Goal: Information Seeking & Learning: Learn about a topic

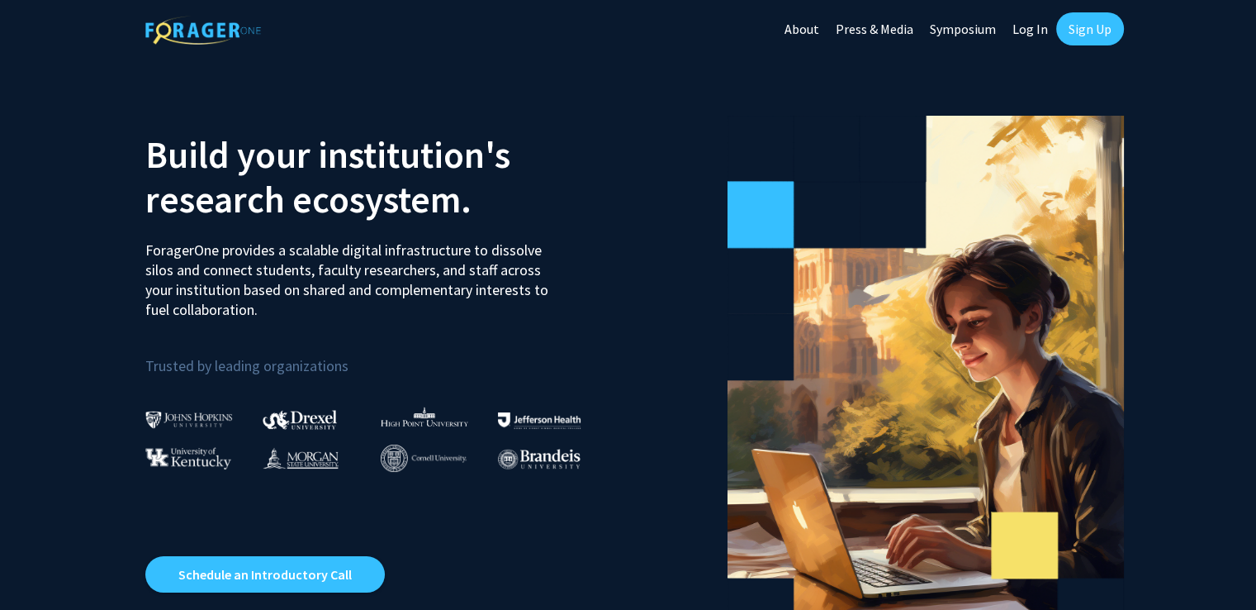
click at [1032, 31] on link "Log In" at bounding box center [1031, 29] width 52 height 58
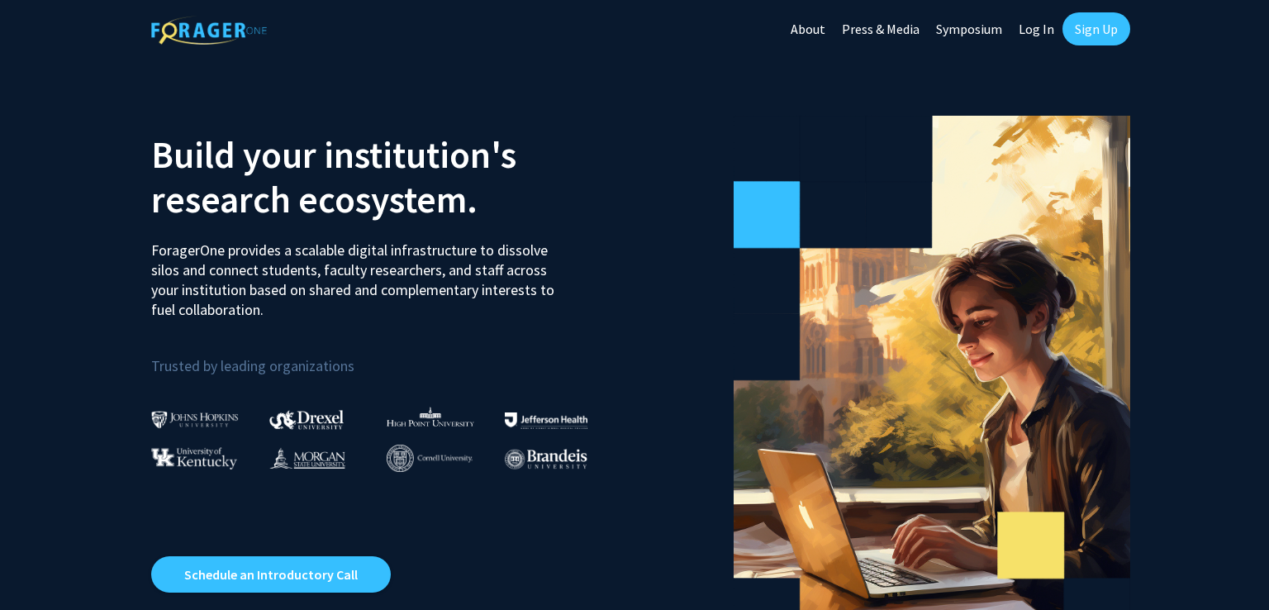
select select
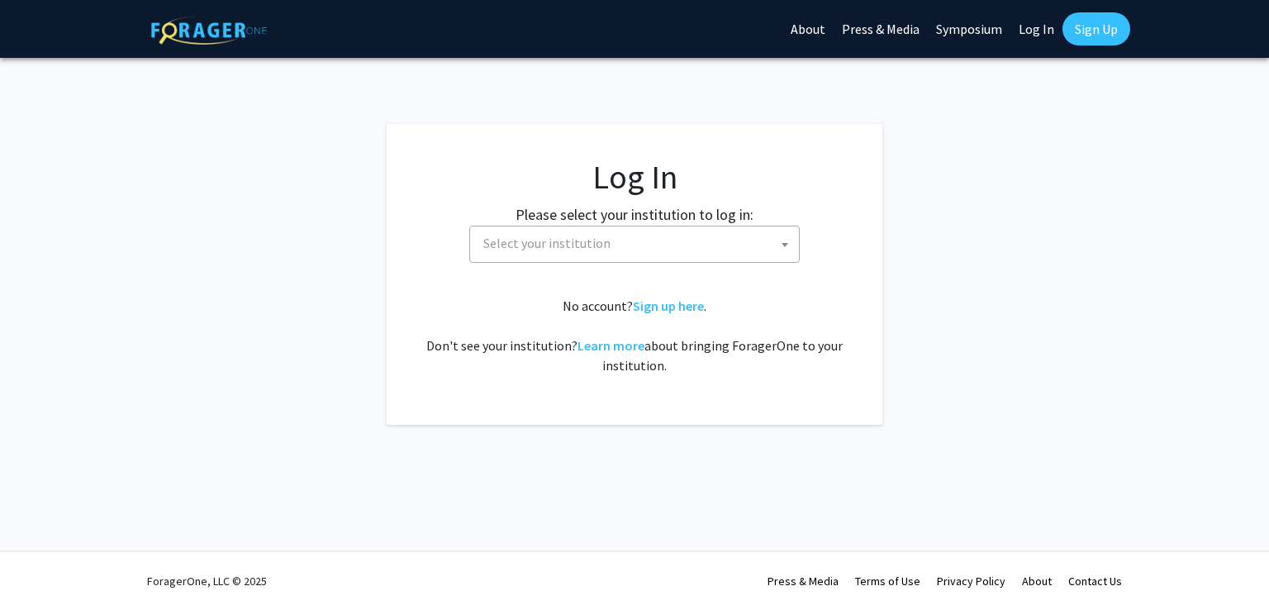
click at [711, 249] on span "Select your institution" at bounding box center [638, 243] width 322 height 34
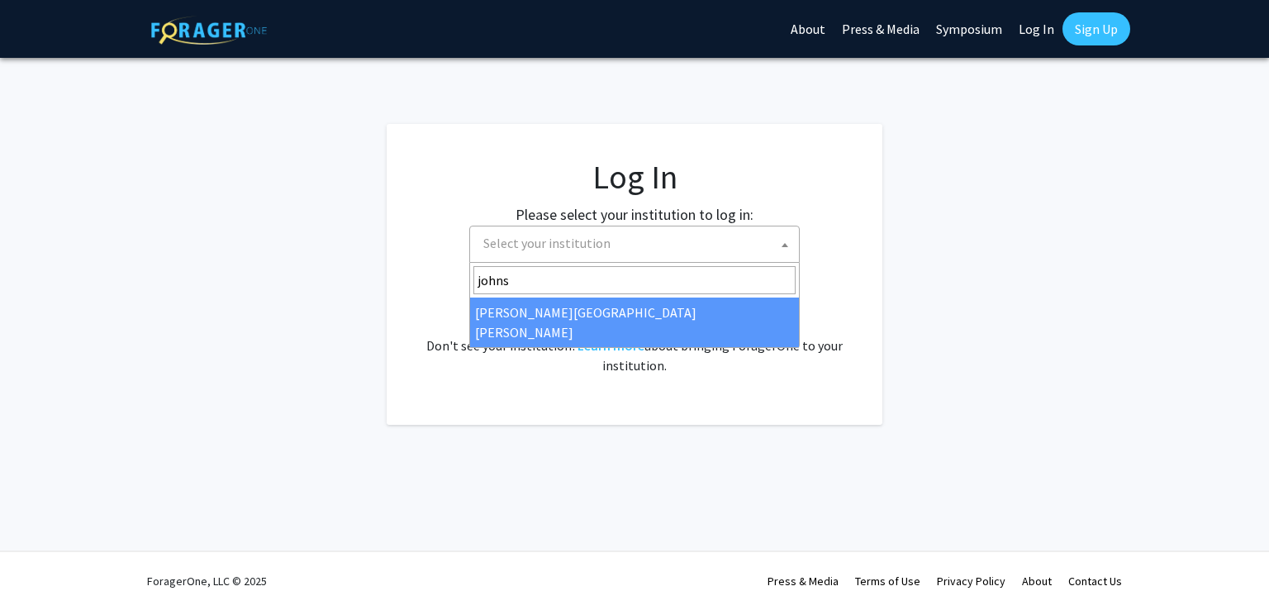
type input "johns"
select select "1"
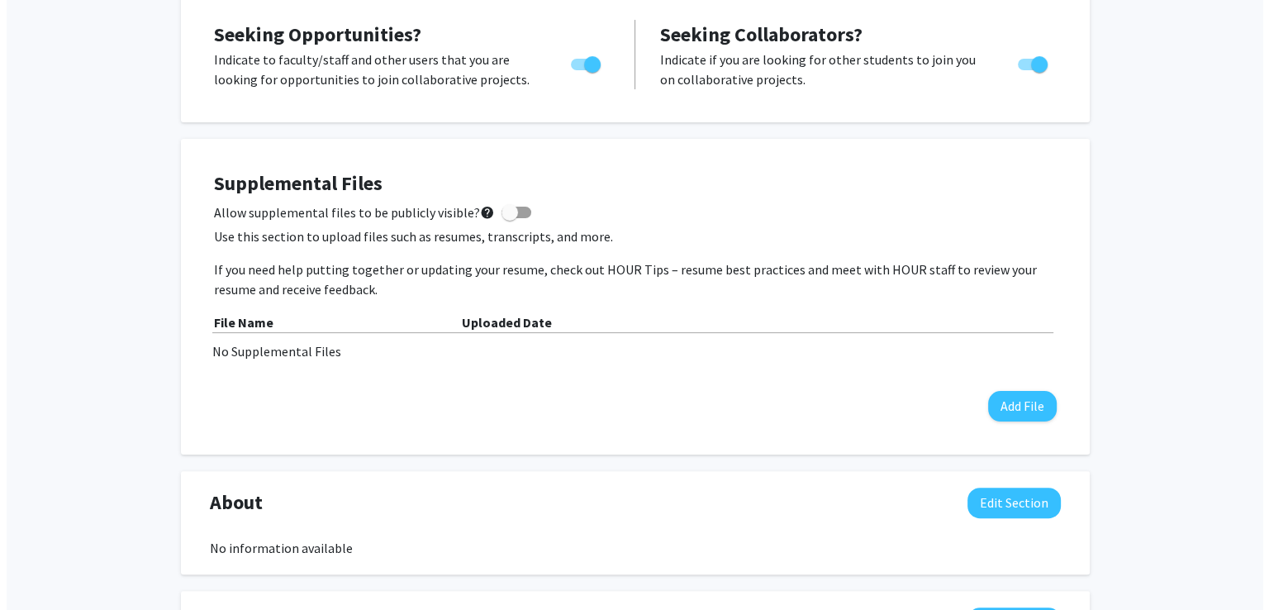
scroll to position [325, 0]
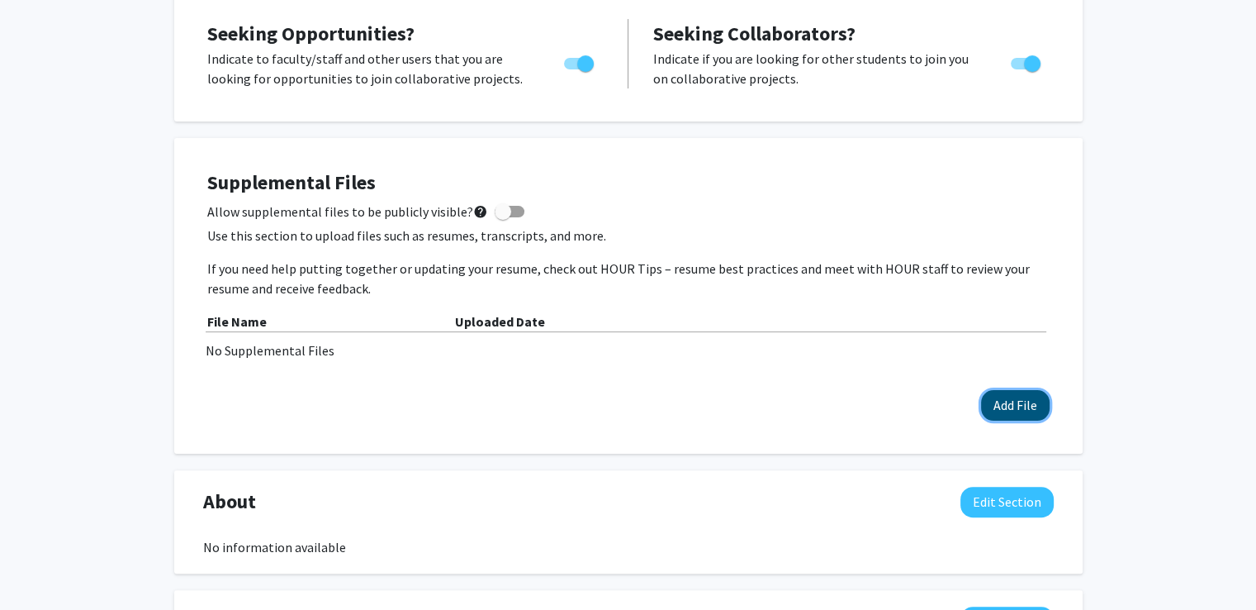
click at [1007, 416] on button "Add File" at bounding box center [1015, 405] width 69 height 31
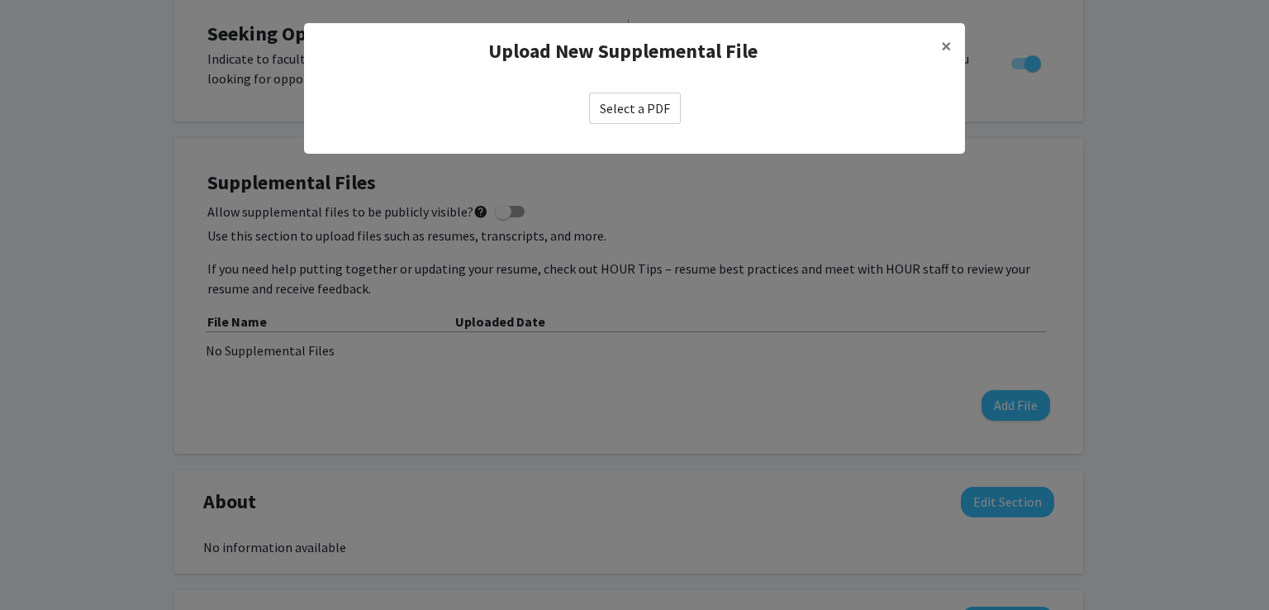
click at [635, 108] on label "Select a PDF" at bounding box center [635, 108] width 92 height 31
click at [0, 0] on input "Select a PDF" at bounding box center [0, 0] width 0 height 0
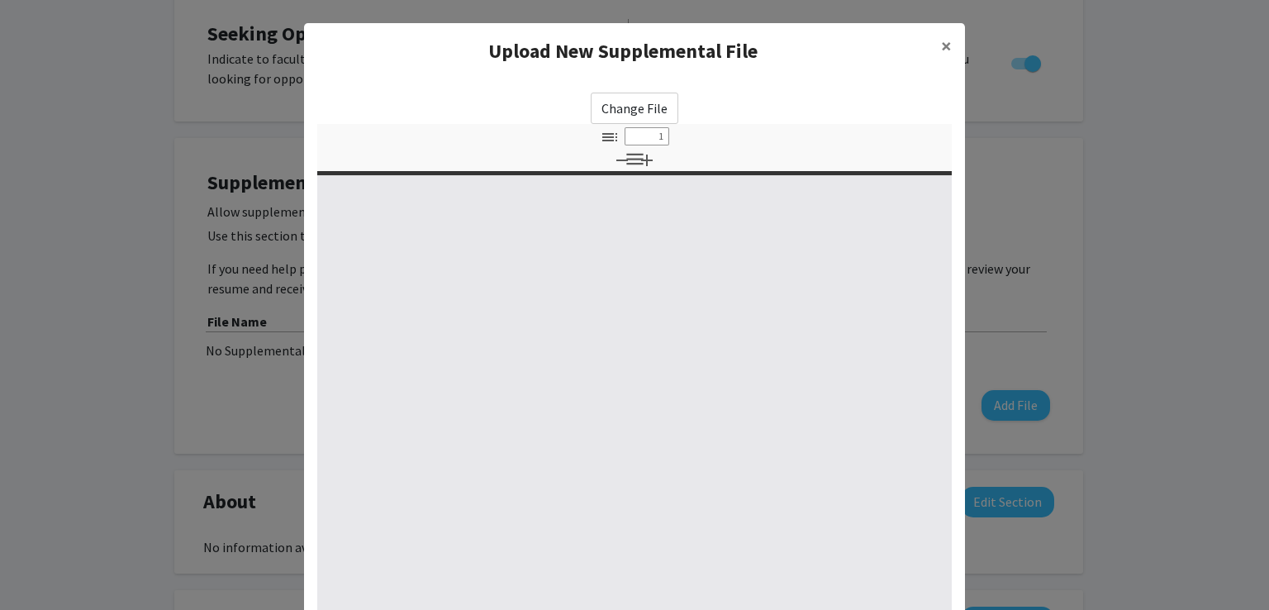
select select "custom"
type input "0"
select select "custom"
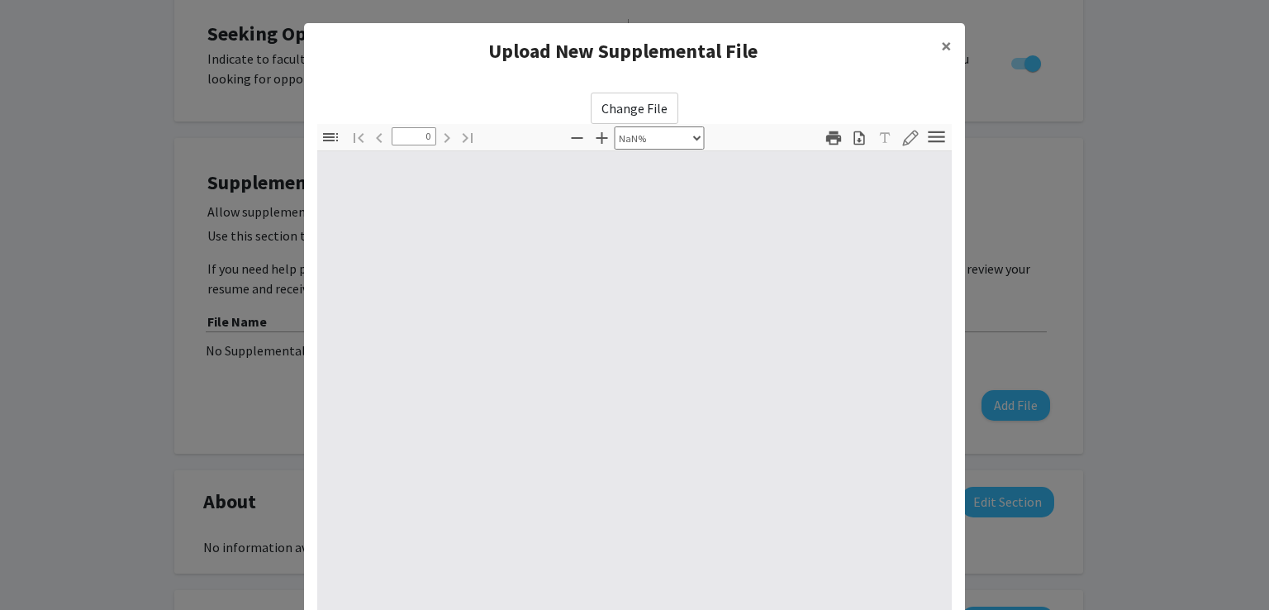
type input "1"
select select "auto"
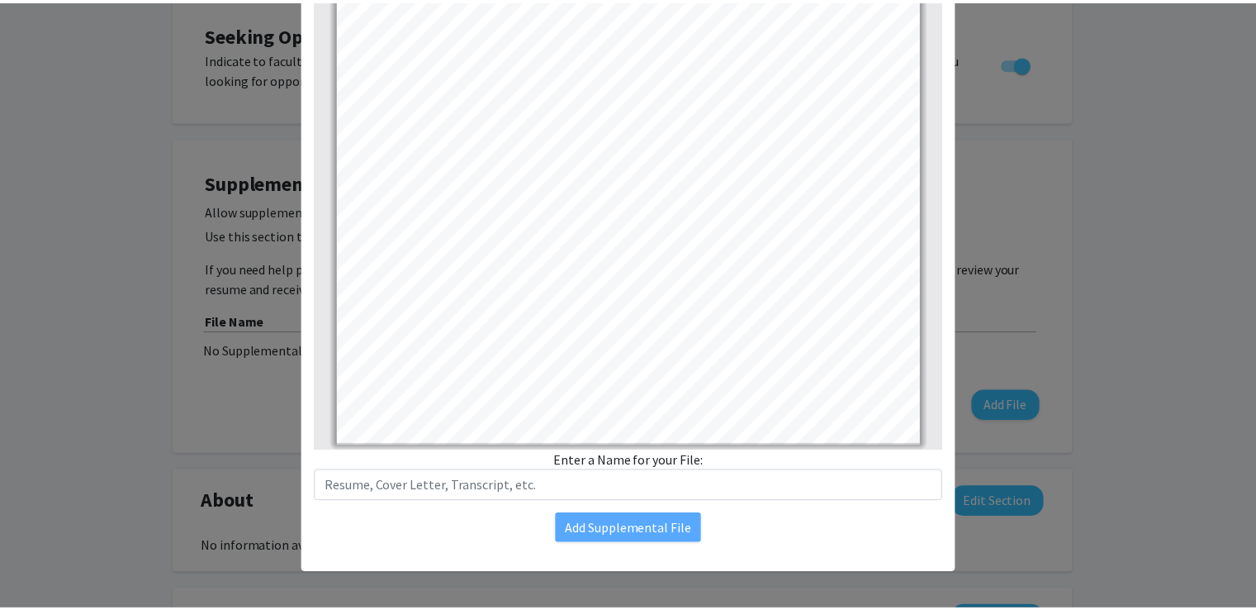
scroll to position [172, 0]
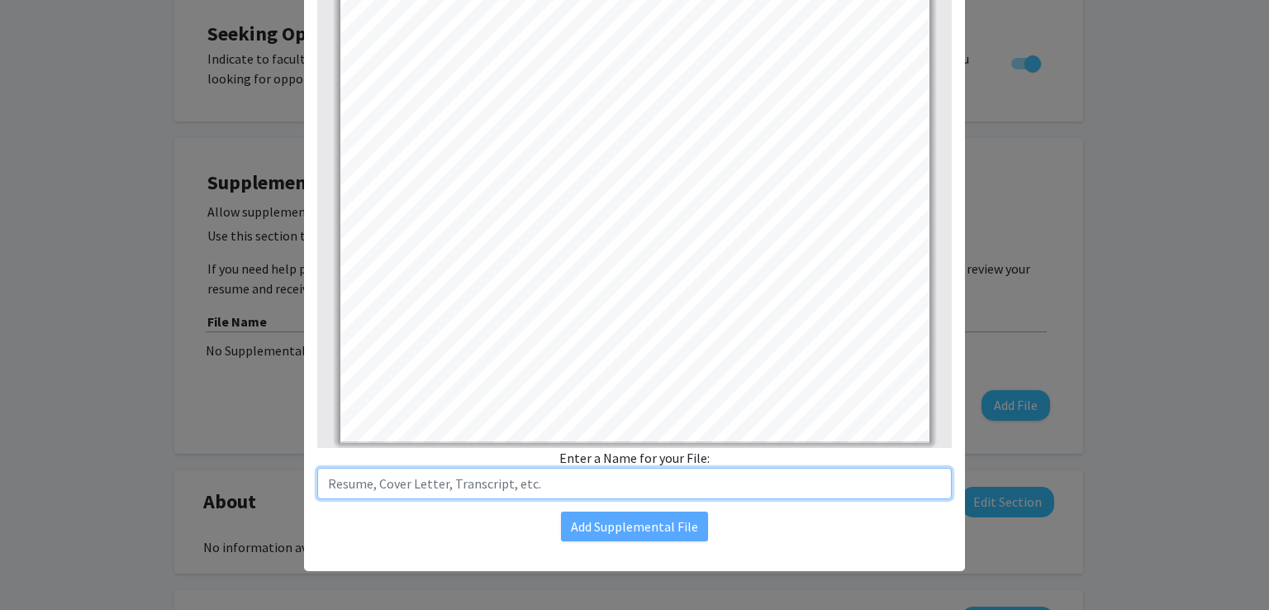
click at [598, 479] on input "text" at bounding box center [634, 483] width 634 height 31
type input "Resume"
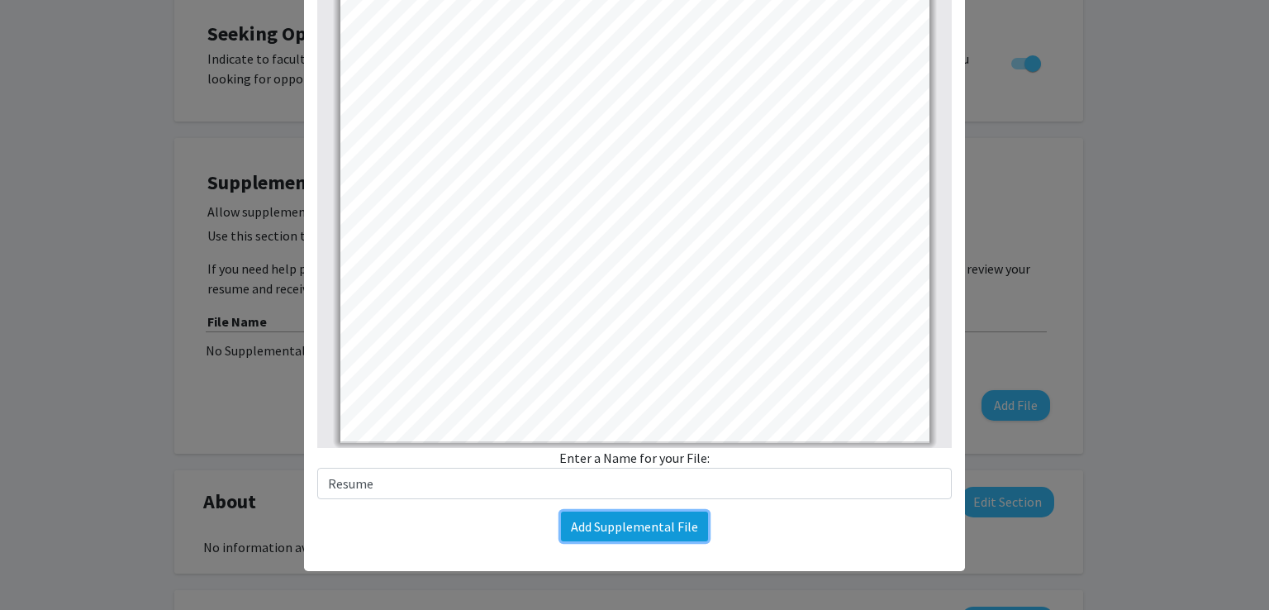
click at [628, 520] on button "Add Supplemental File" at bounding box center [634, 526] width 147 height 30
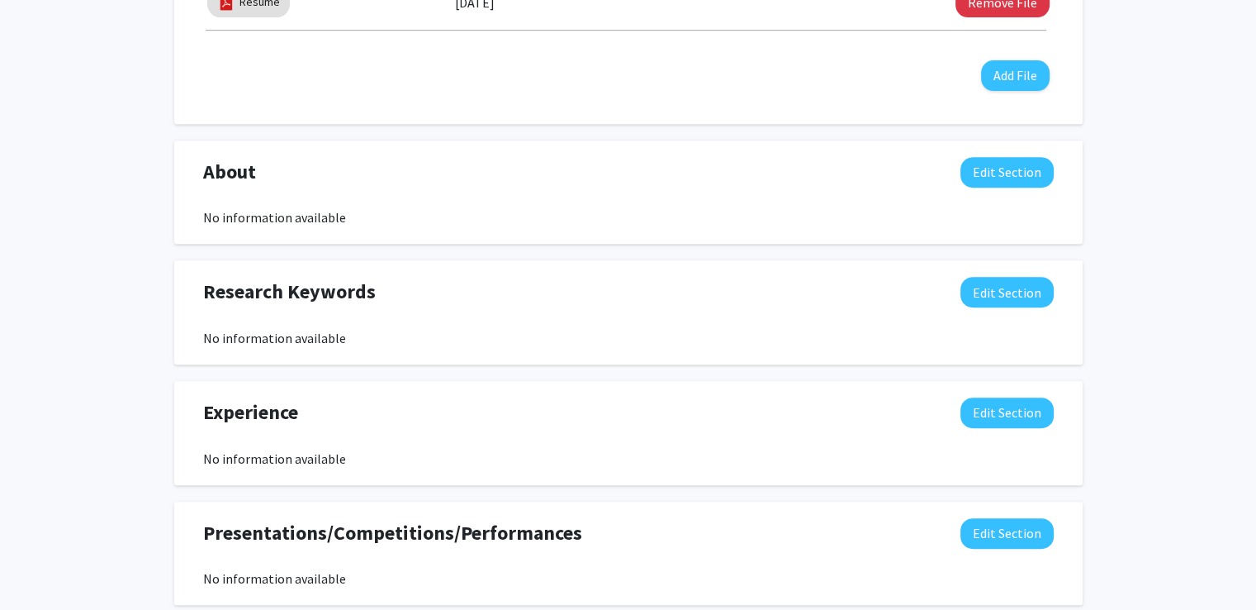
scroll to position [679, 0]
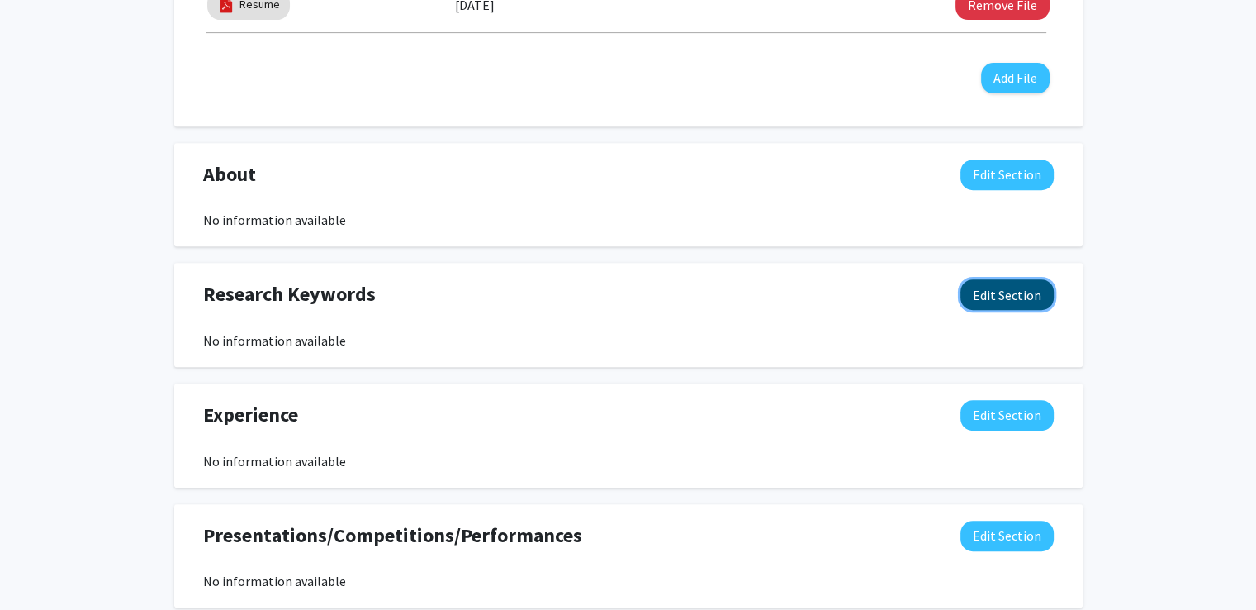
click at [991, 289] on button "Edit Section" at bounding box center [1007, 294] width 93 height 31
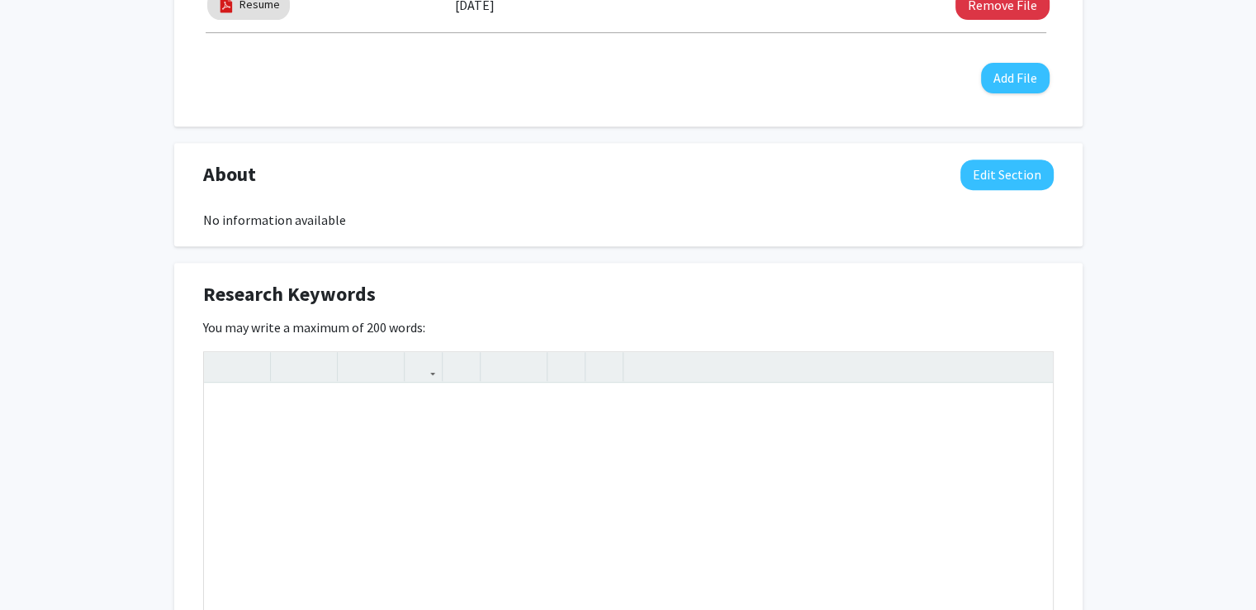
click at [1031, 305] on div "Research Keywords Edit Section" at bounding box center [629, 298] width 876 height 38
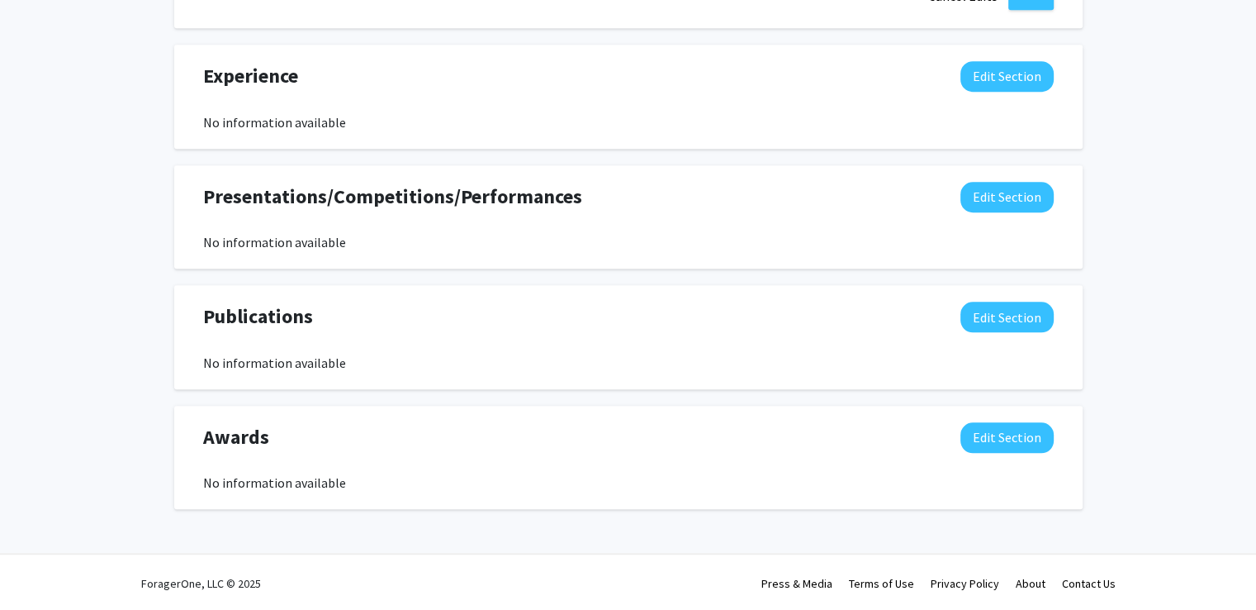
scroll to position [1379, 0]
click at [991, 424] on button "Edit Section" at bounding box center [1007, 436] width 93 height 31
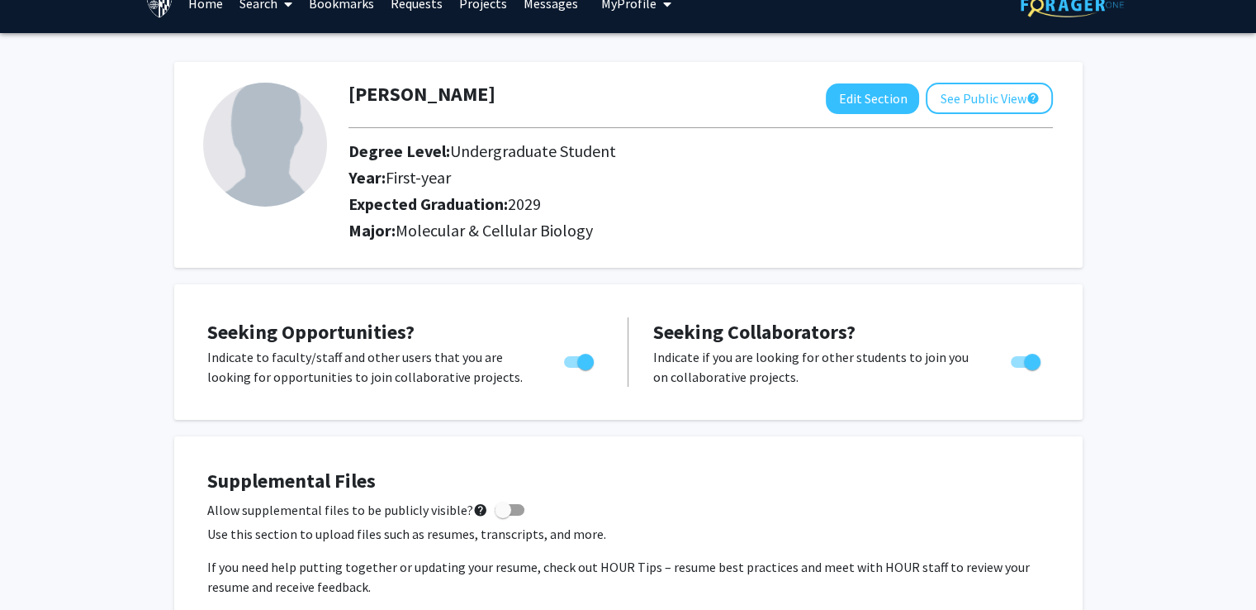
scroll to position [0, 0]
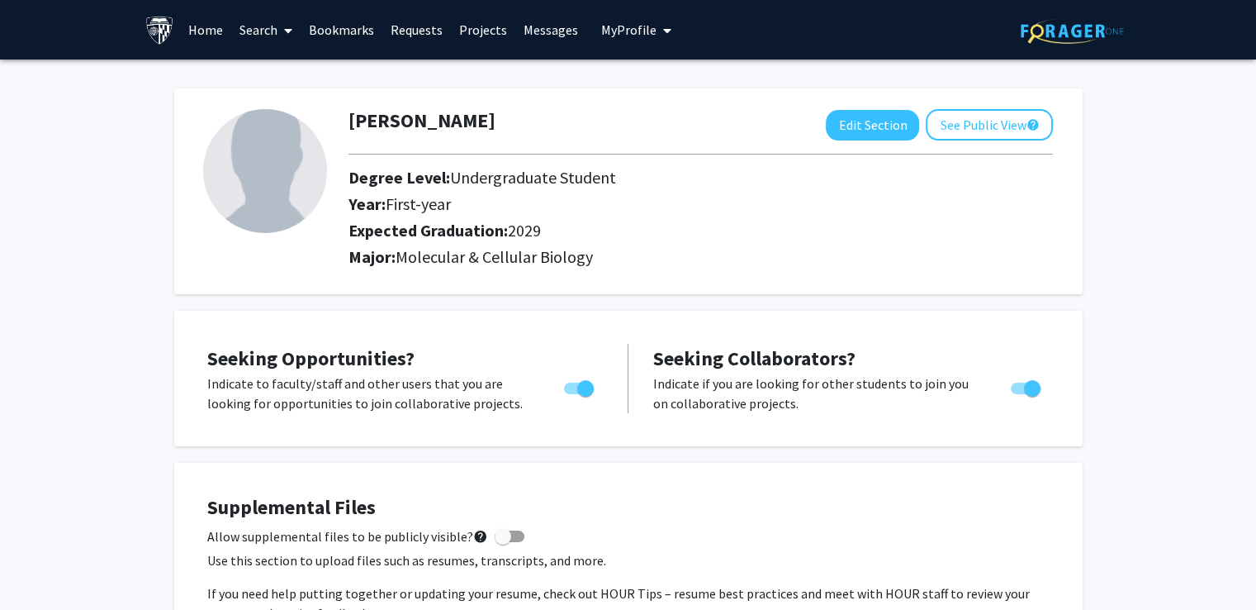
drag, startPoint x: 268, startPoint y: 154, endPoint x: 343, endPoint y: 121, distance: 81.4
click at [268, 154] on img at bounding box center [265, 171] width 124 height 124
click at [899, 127] on button "Edit Section" at bounding box center [872, 125] width 93 height 31
select select "first-year"
select select "2029"
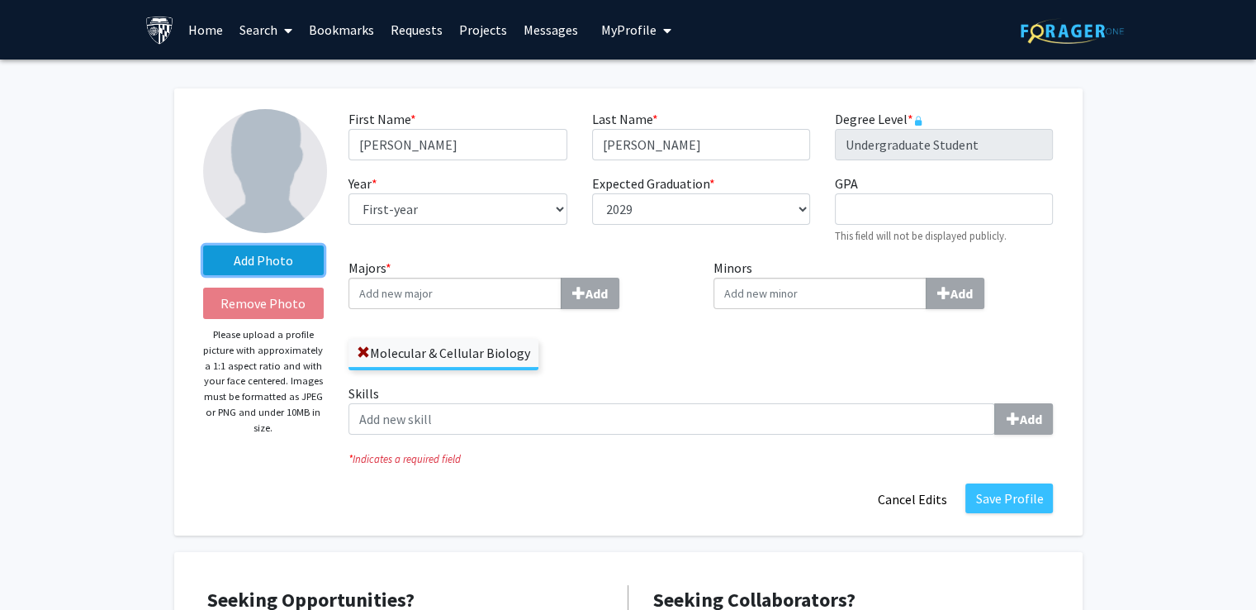
click at [296, 268] on label "Add Photo" at bounding box center [263, 260] width 121 height 30
click at [0, 0] on input "Add Photo" at bounding box center [0, 0] width 0 height 0
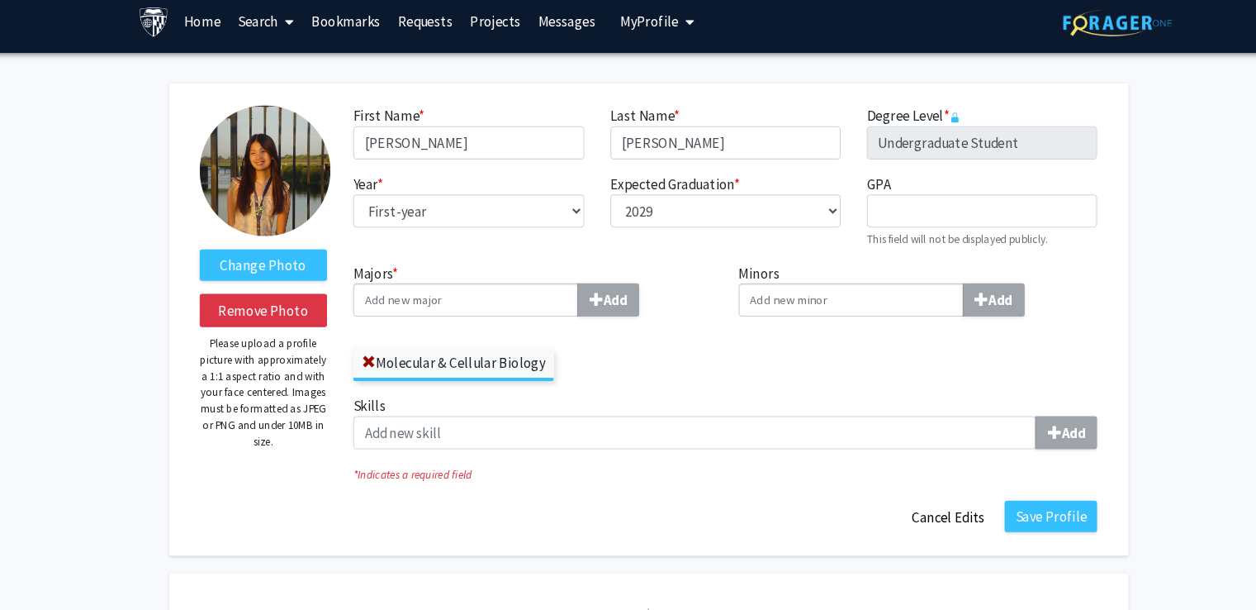
click at [276, 159] on img at bounding box center [265, 171] width 124 height 124
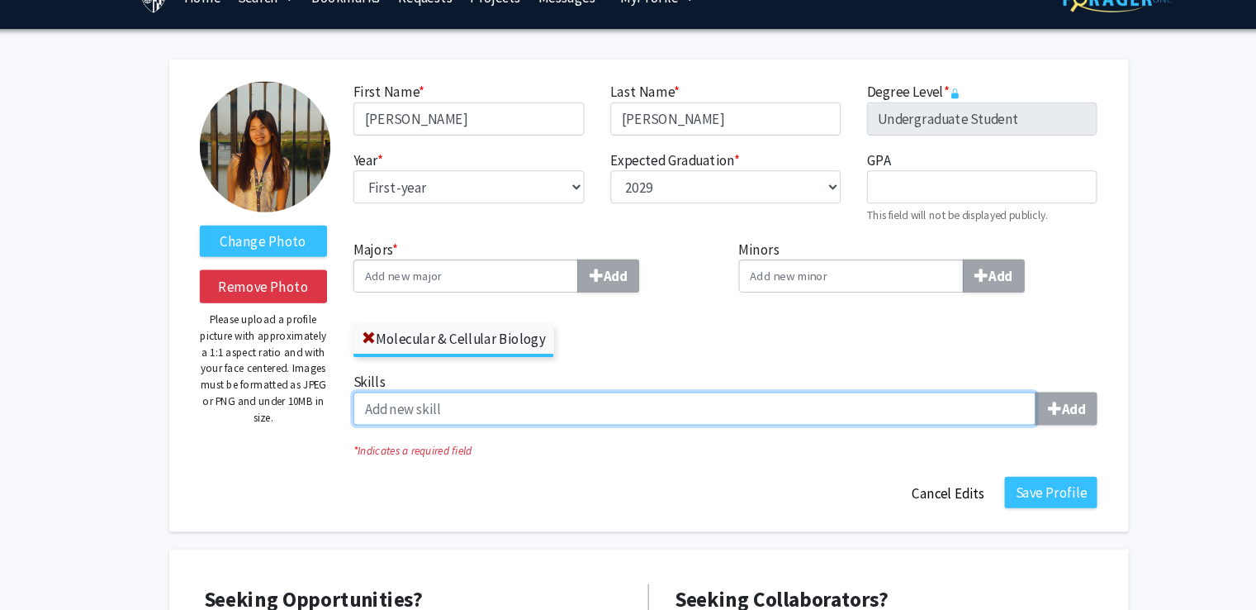
click at [878, 411] on input "Skills Add" at bounding box center [672, 418] width 647 height 31
type input "Microsoft"
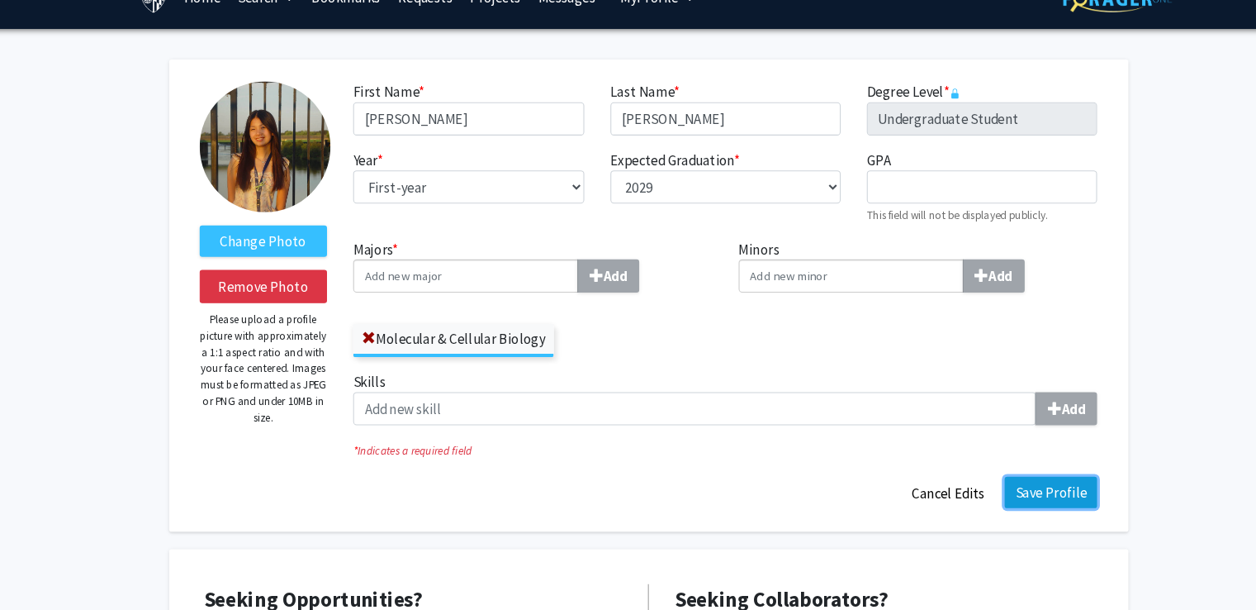
click at [1008, 512] on button "Save Profile" at bounding box center [1010, 498] width 88 height 30
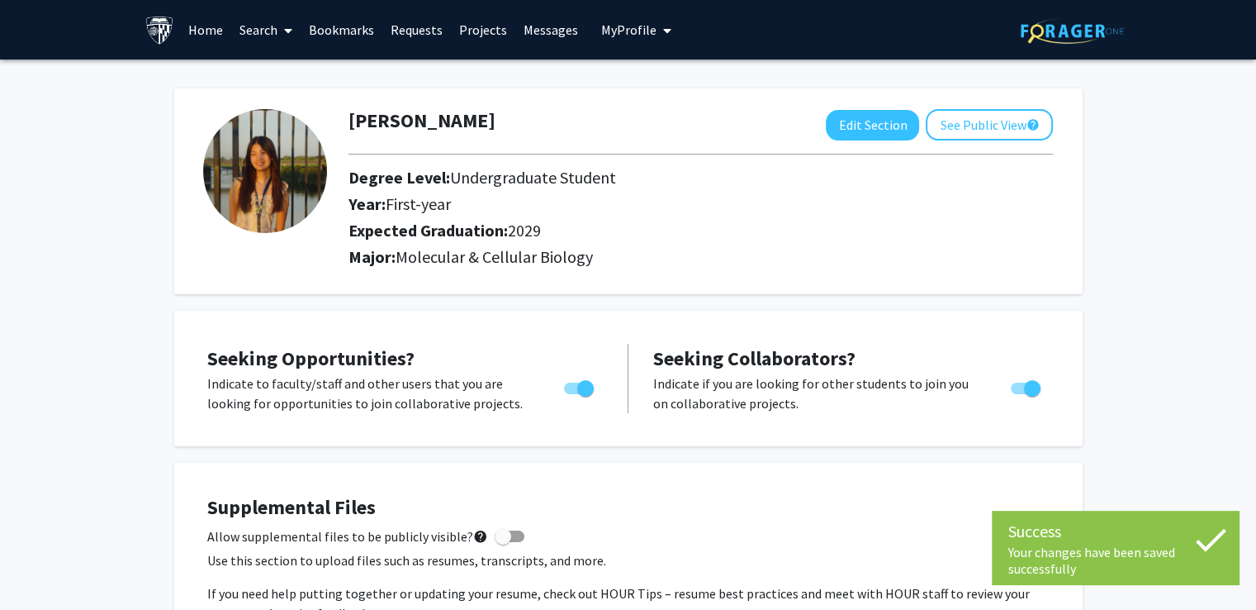
click at [657, 20] on span "My profile dropdown to access profile and logout" at bounding box center [664, 31] width 15 height 58
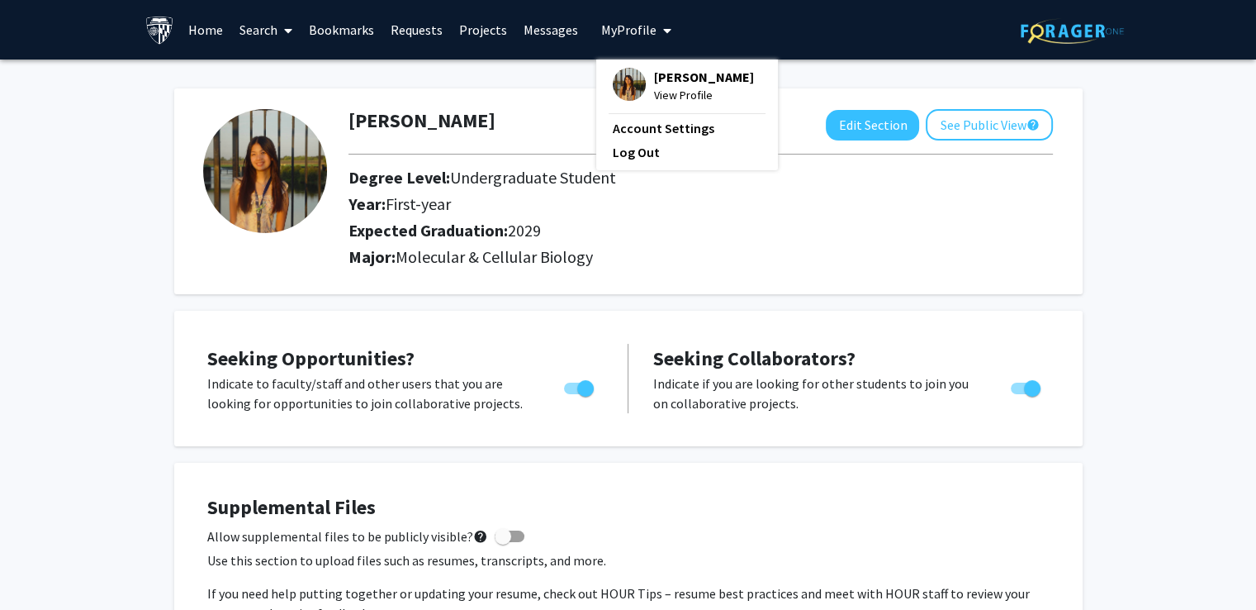
click at [618, 27] on span "My Profile" at bounding box center [628, 29] width 55 height 17
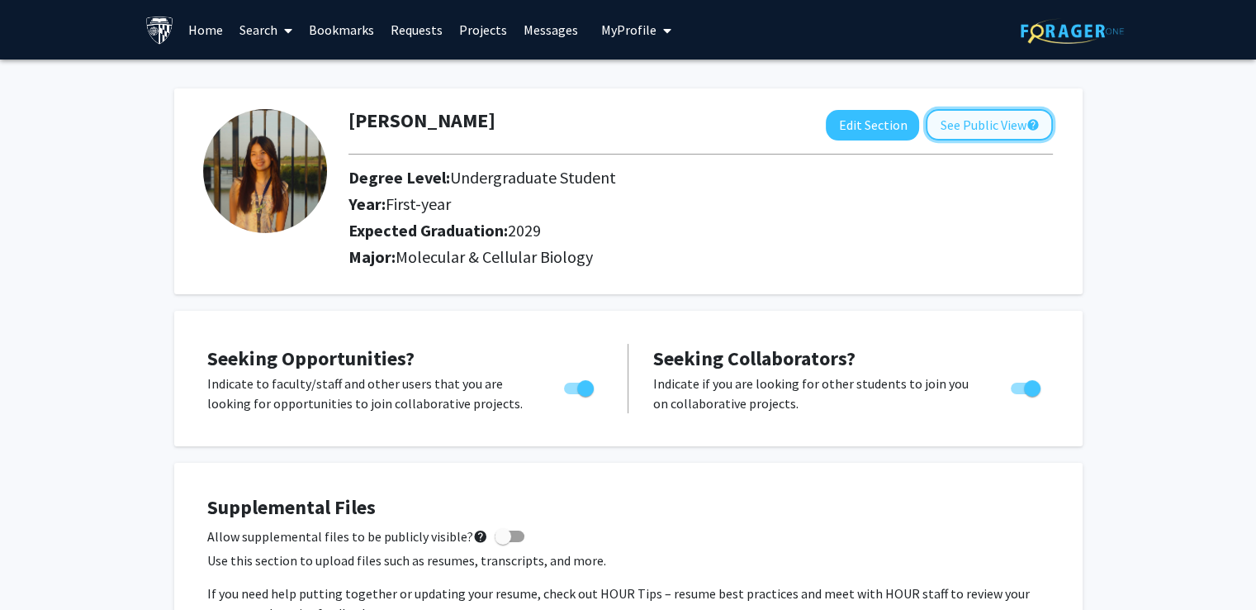
click at [967, 121] on button "See Public View help" at bounding box center [989, 124] width 127 height 31
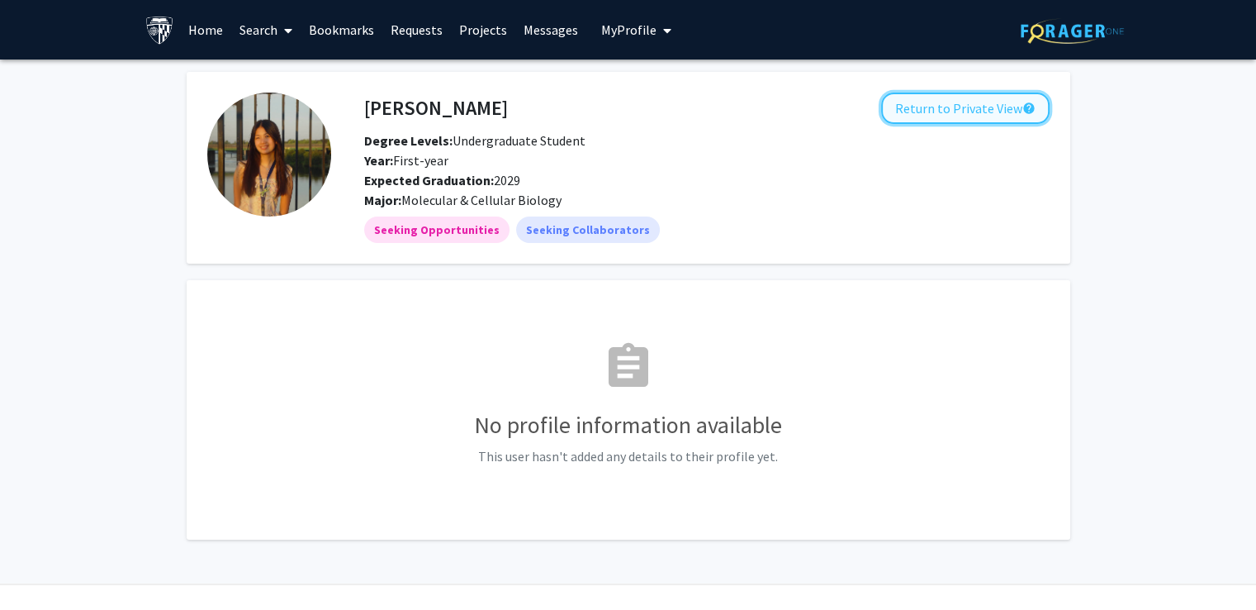
click at [970, 116] on button "Return to Private View help" at bounding box center [965, 108] width 169 height 31
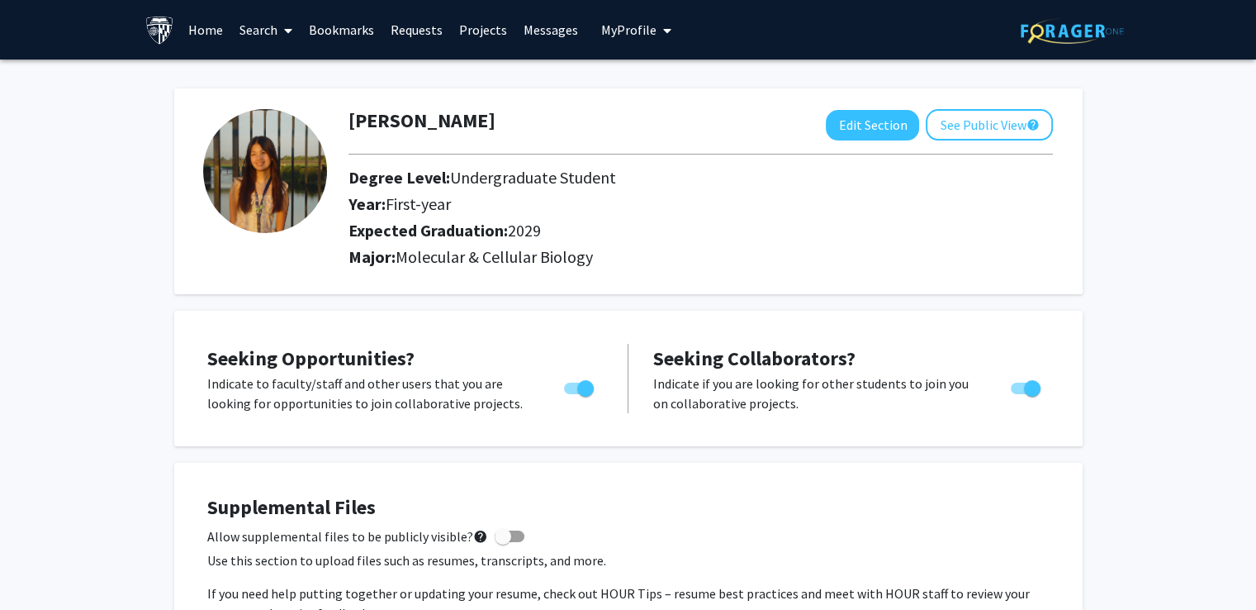
click at [336, 25] on link "Bookmarks" at bounding box center [342, 30] width 82 height 58
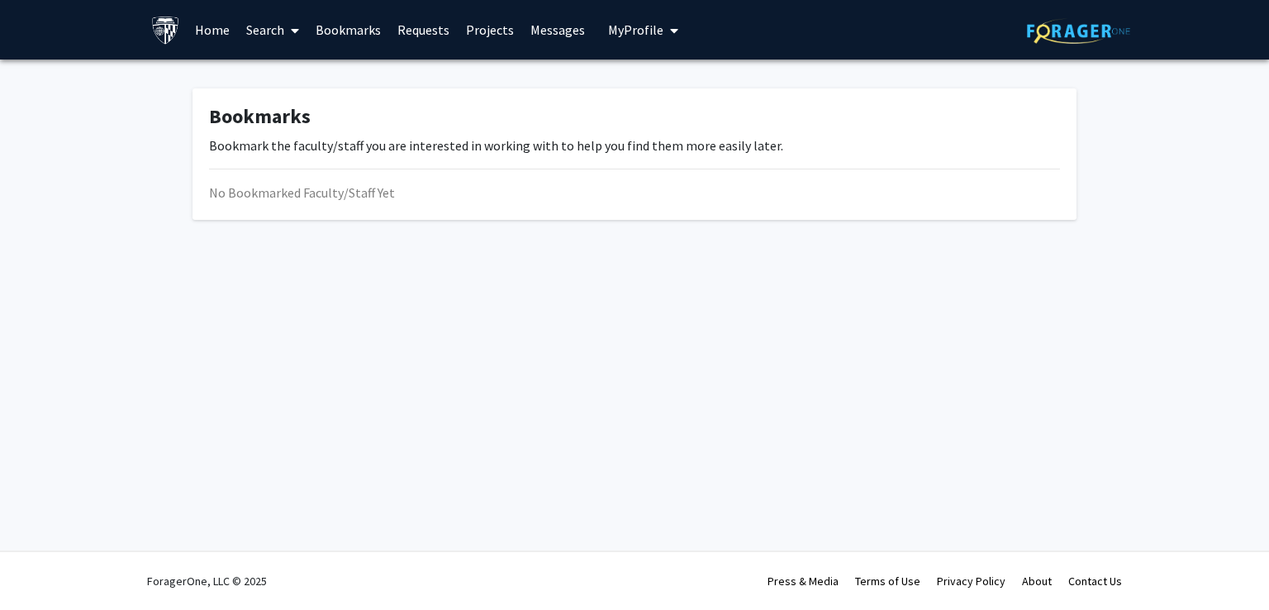
click at [264, 31] on link "Search" at bounding box center [272, 30] width 69 height 58
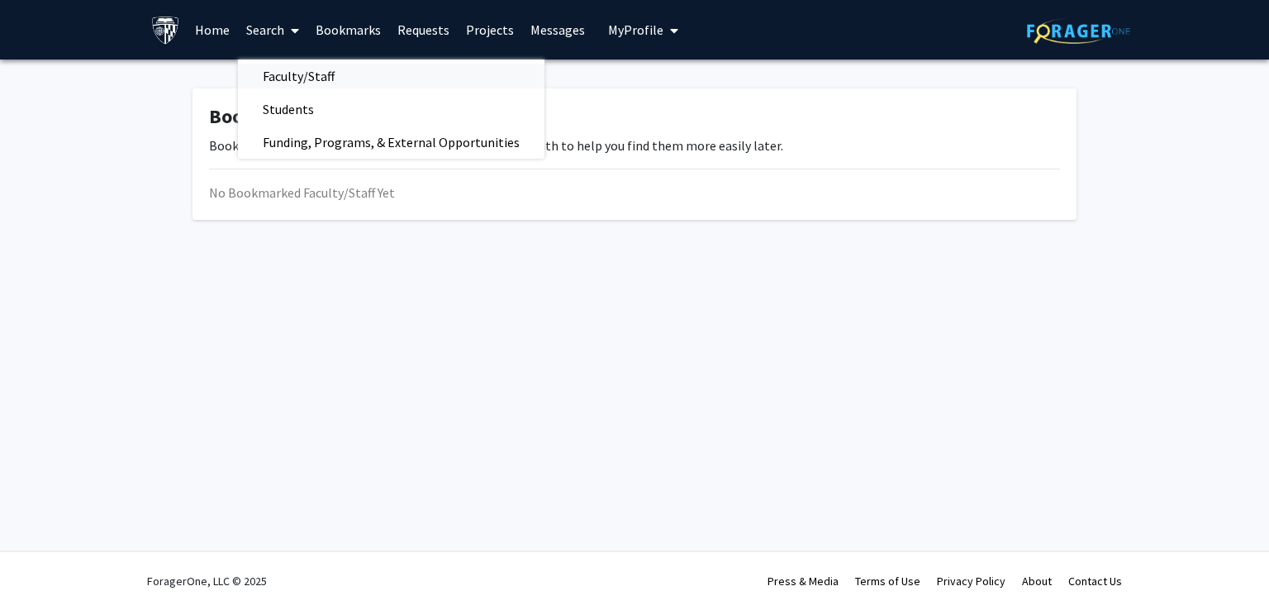
click at [297, 67] on span "Faculty/Staff" at bounding box center [298, 75] width 121 height 33
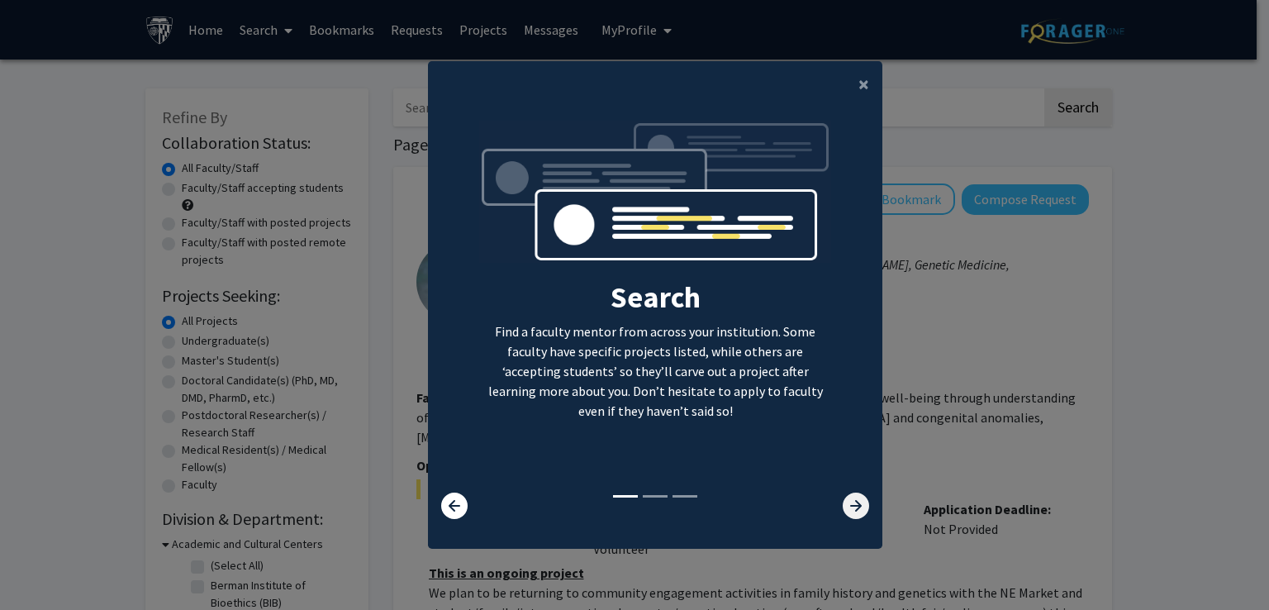
click at [848, 506] on icon at bounding box center [856, 505] width 26 height 26
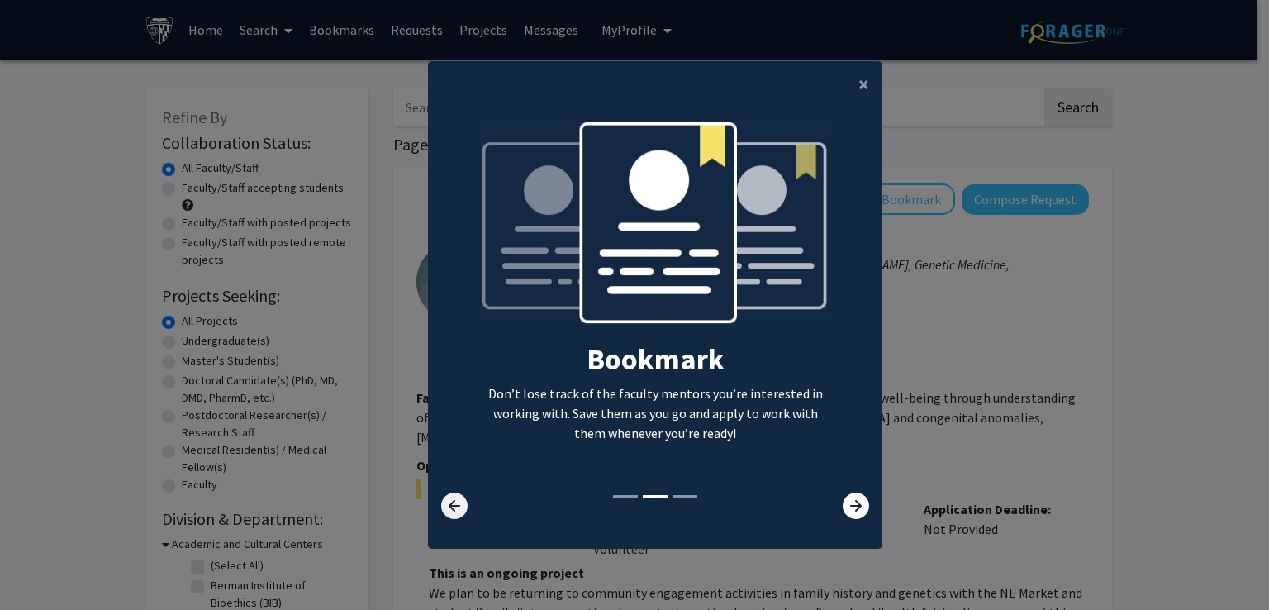
click at [454, 505] on icon at bounding box center [454, 505] width 26 height 26
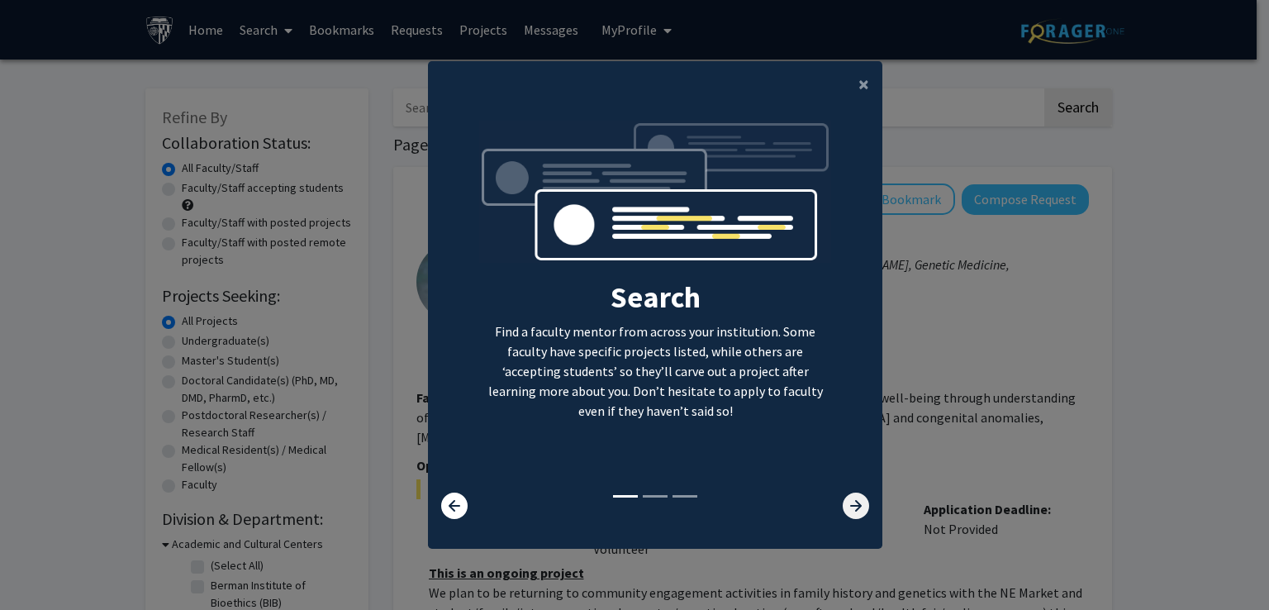
click at [856, 496] on icon at bounding box center [856, 505] width 26 height 26
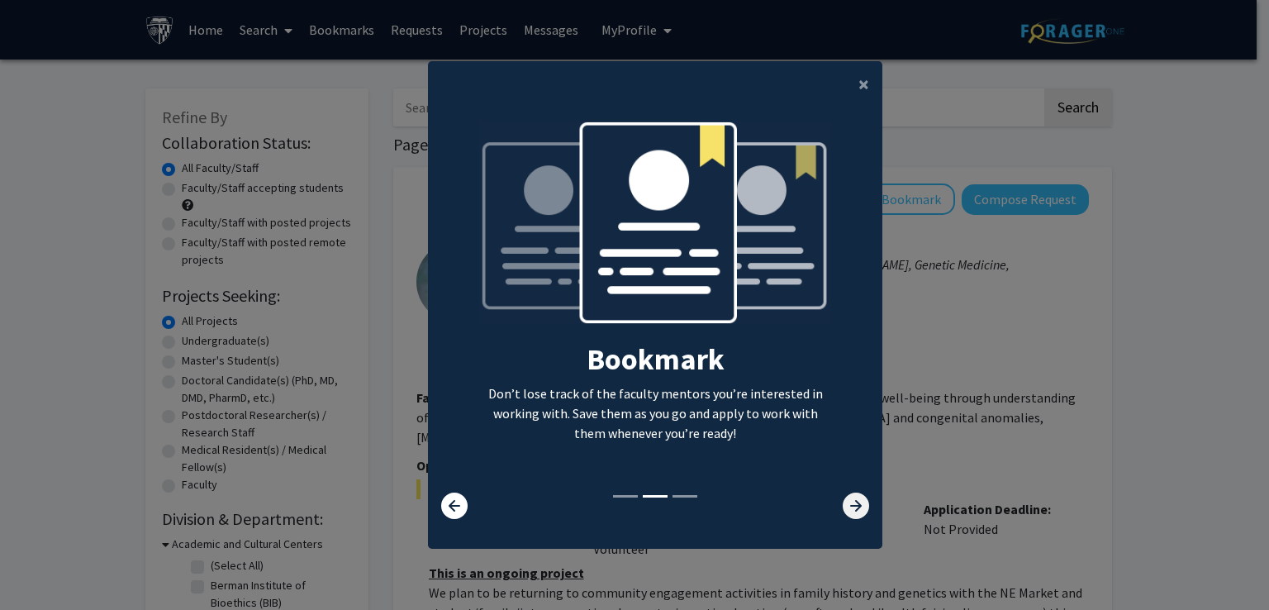
click at [856, 496] on icon at bounding box center [856, 505] width 26 height 26
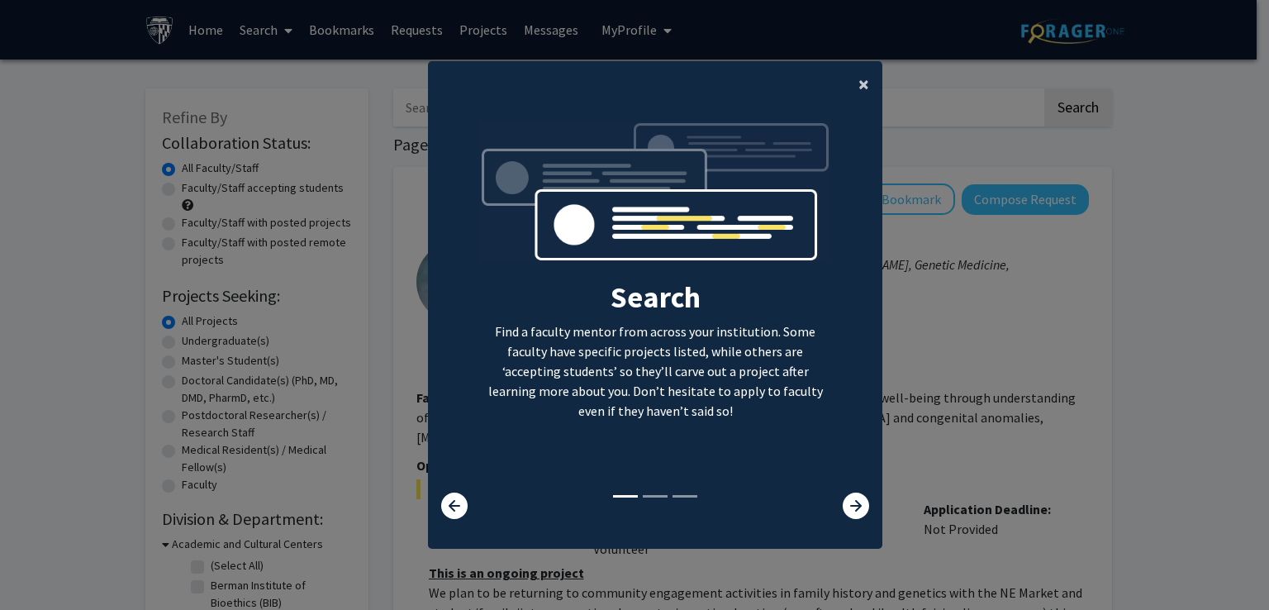
click at [858, 82] on span "×" at bounding box center [863, 84] width 11 height 26
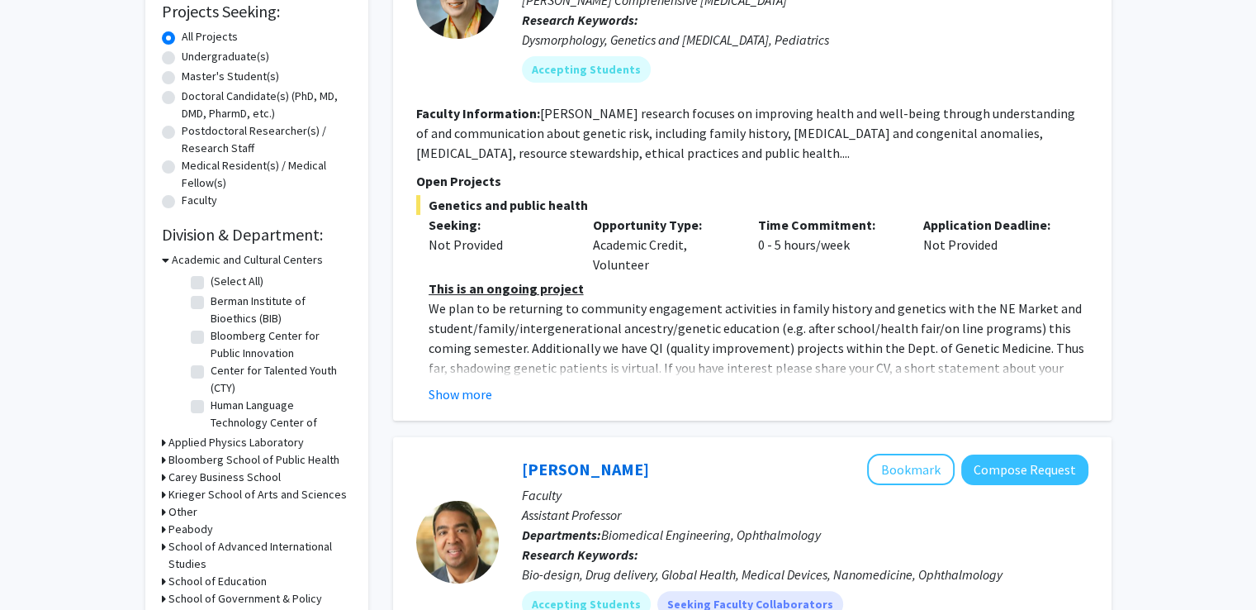
scroll to position [291, 0]
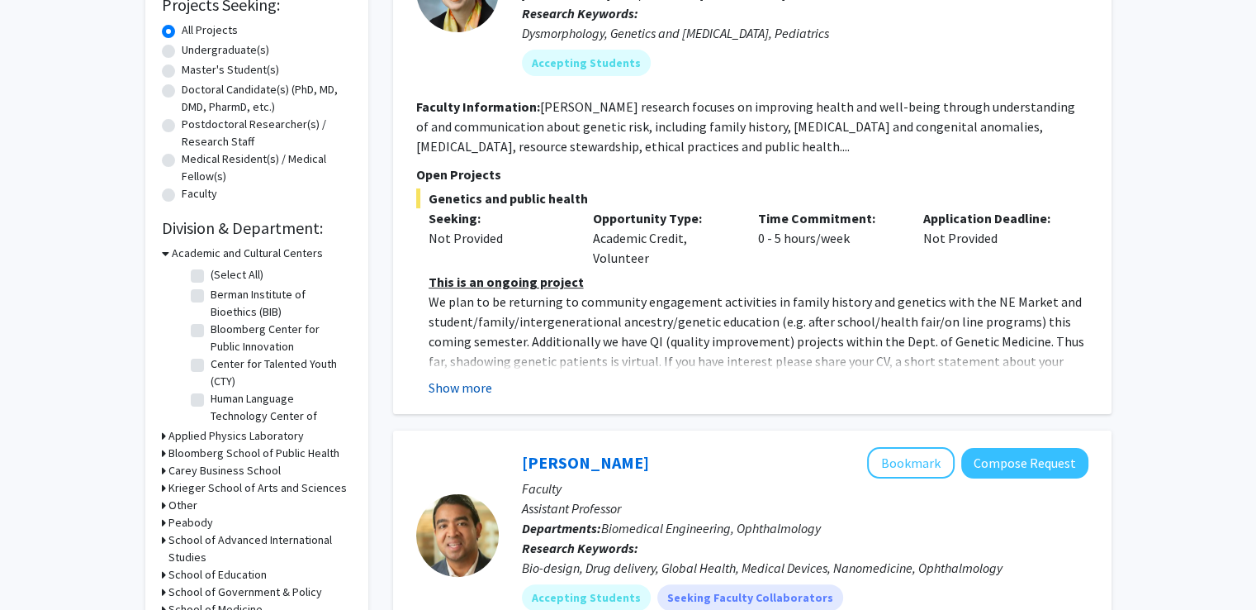
click at [482, 381] on button "Show more" at bounding box center [461, 388] width 64 height 20
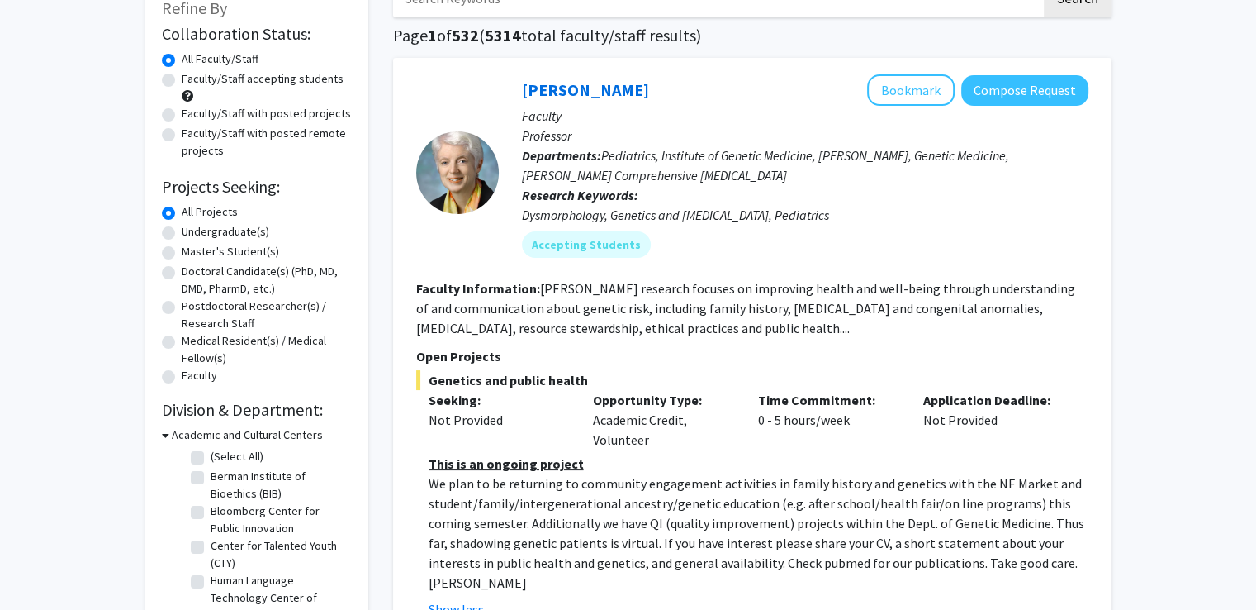
scroll to position [89, 0]
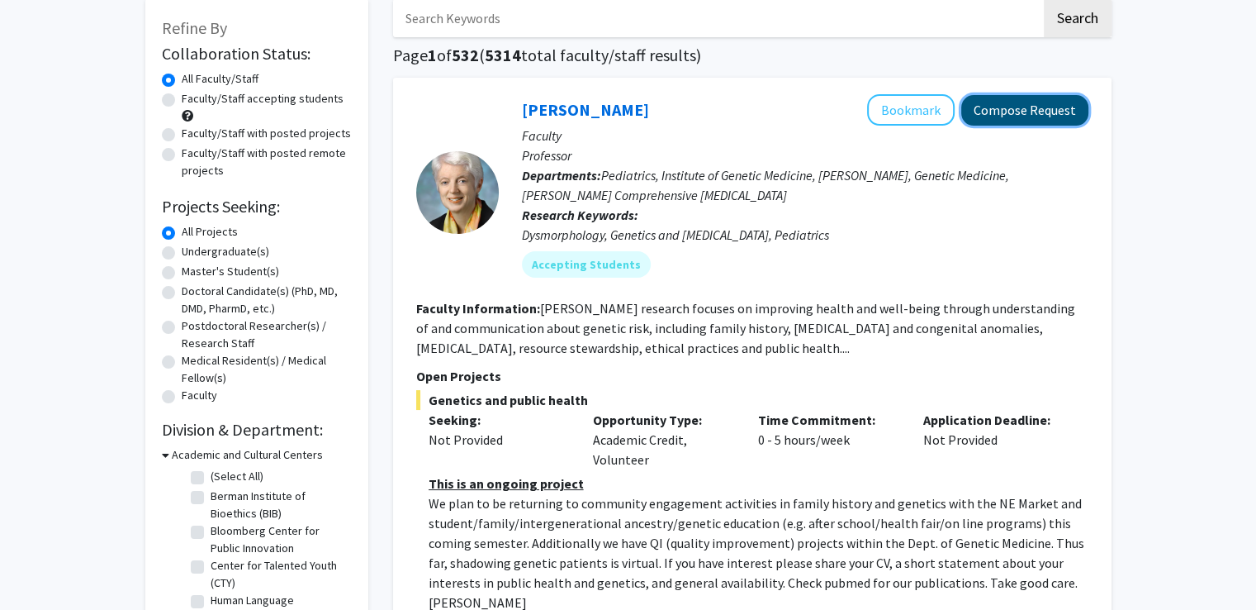
click at [1006, 117] on button "Compose Request" at bounding box center [1025, 110] width 127 height 31
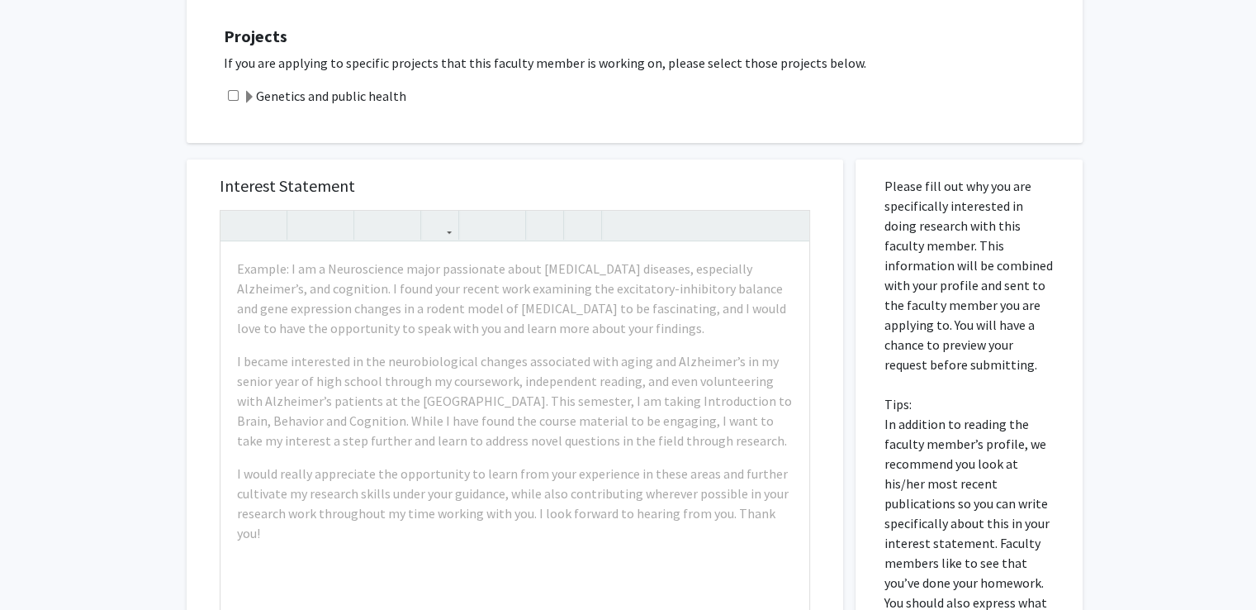
scroll to position [493, 0]
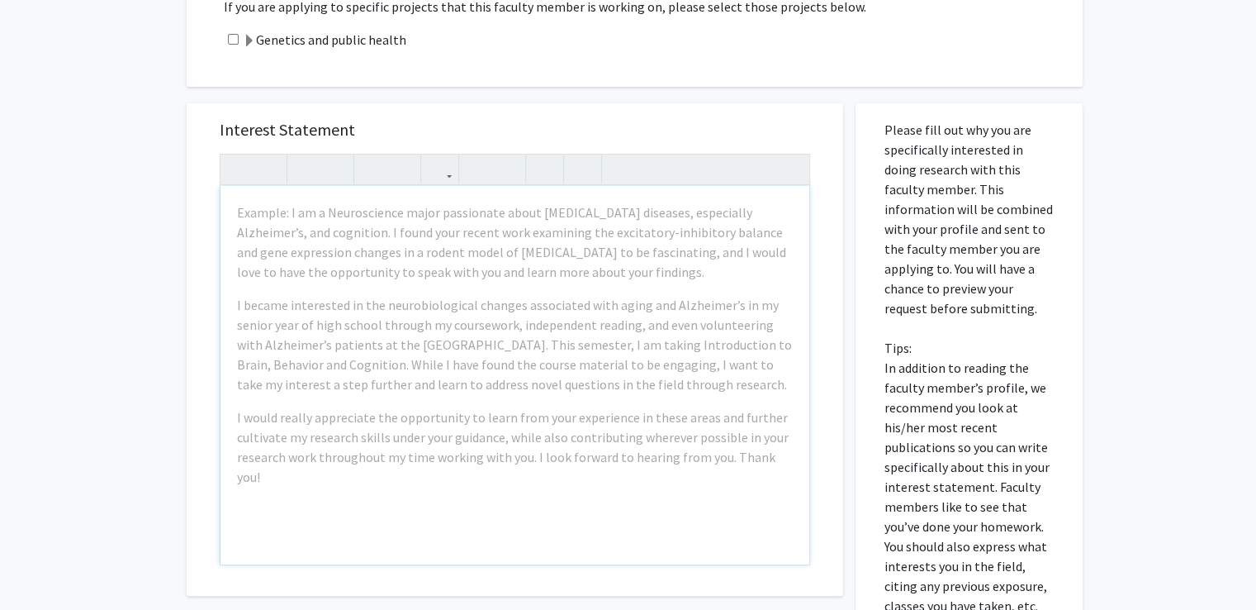
click at [1058, 259] on div "Please fill out why you are specifically interested in doing research with this…" at bounding box center [969, 482] width 202 height 758
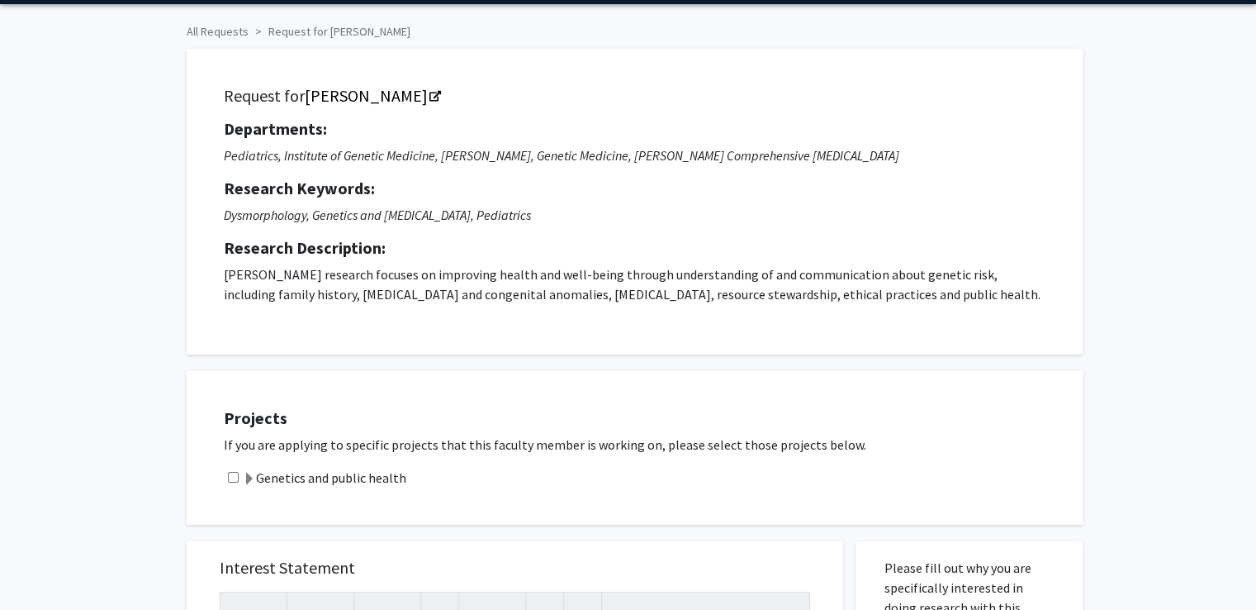
scroll to position [0, 0]
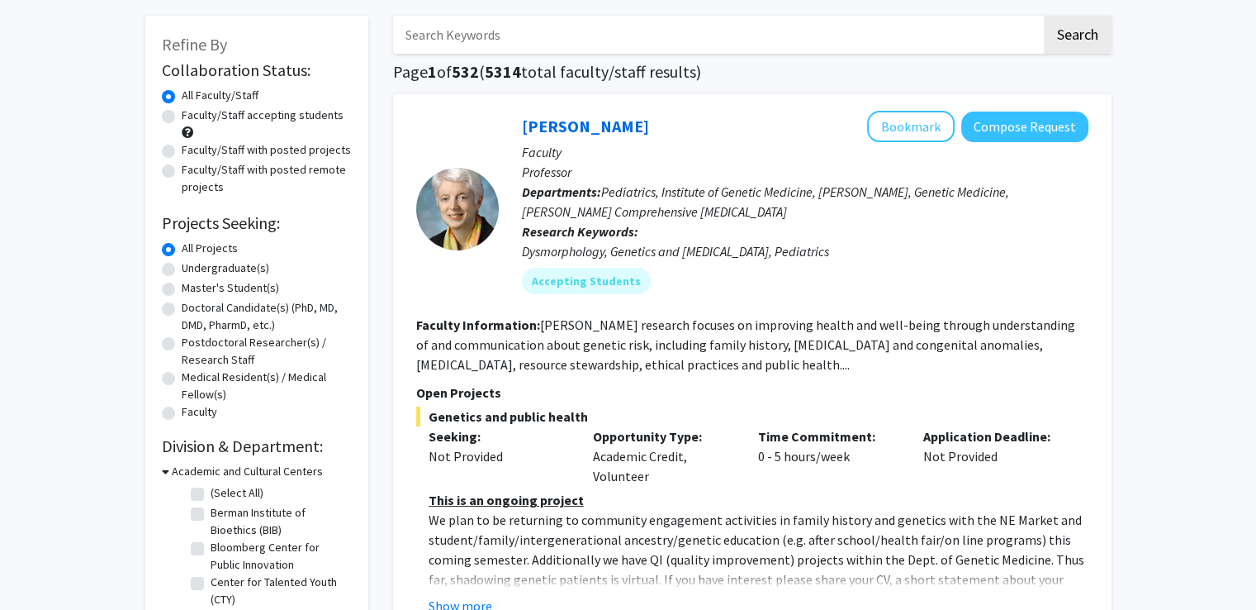
scroll to position [69, 0]
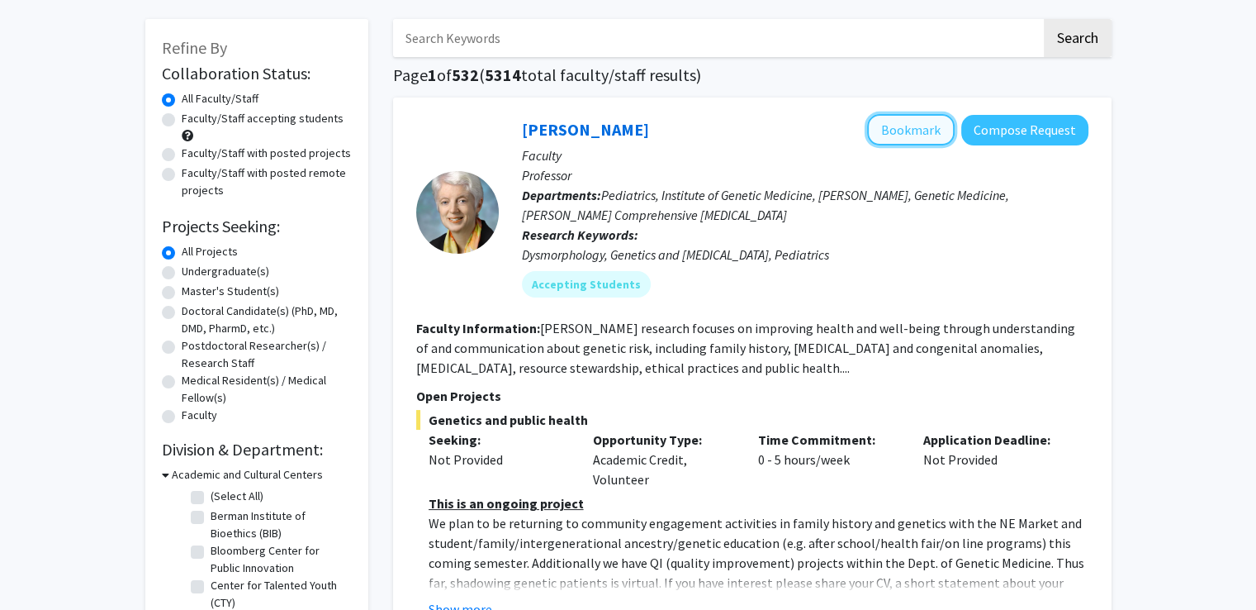
click at [919, 136] on button "Bookmark" at bounding box center [911, 129] width 88 height 31
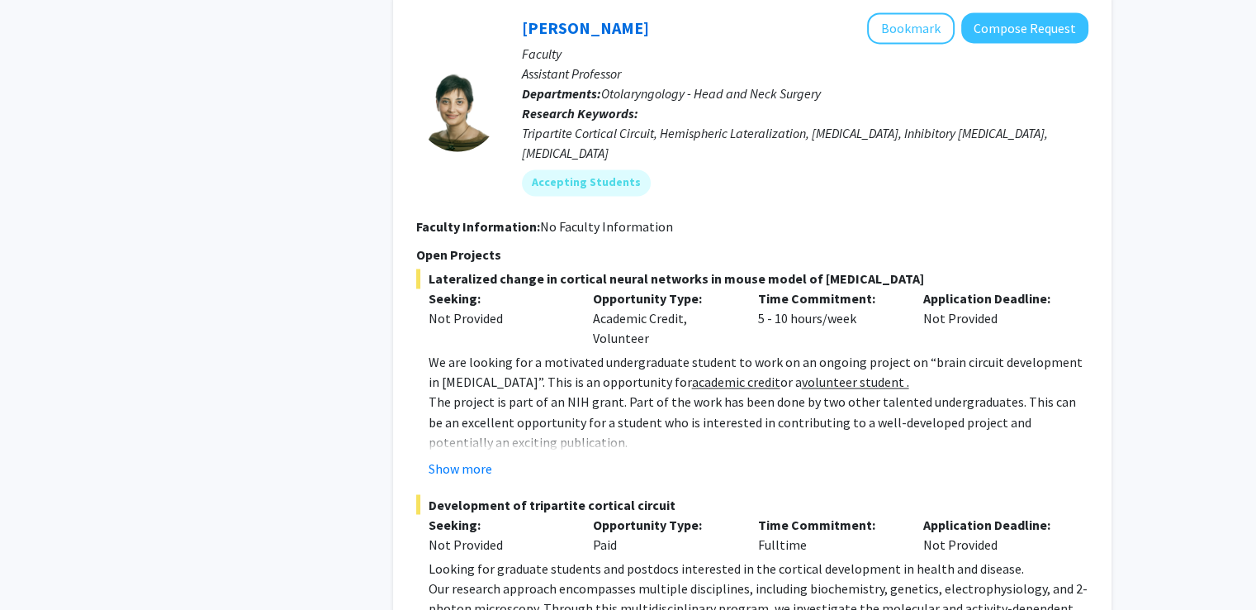
scroll to position [2772, 0]
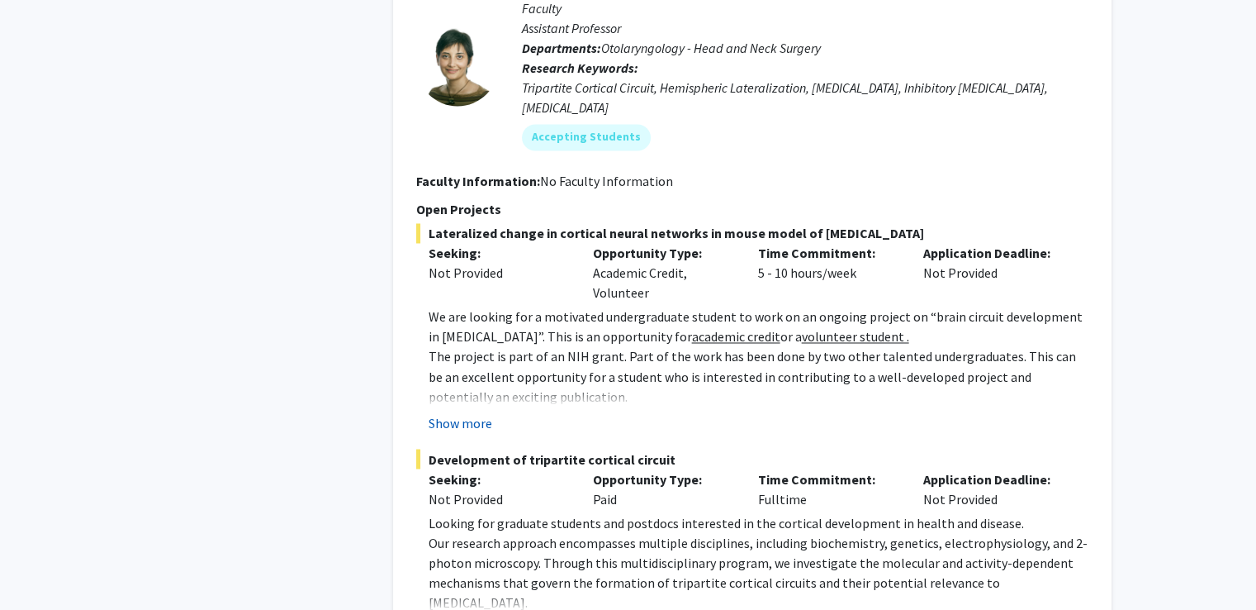
click at [463, 412] on button "Show more" at bounding box center [461, 422] width 64 height 20
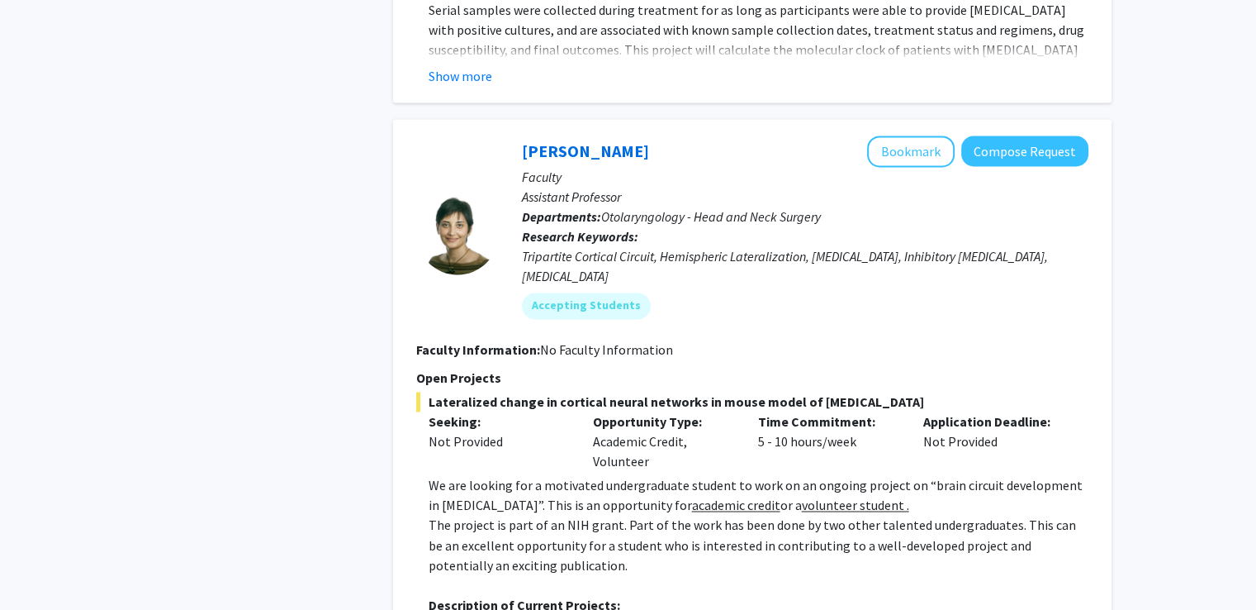
scroll to position [2509, 0]
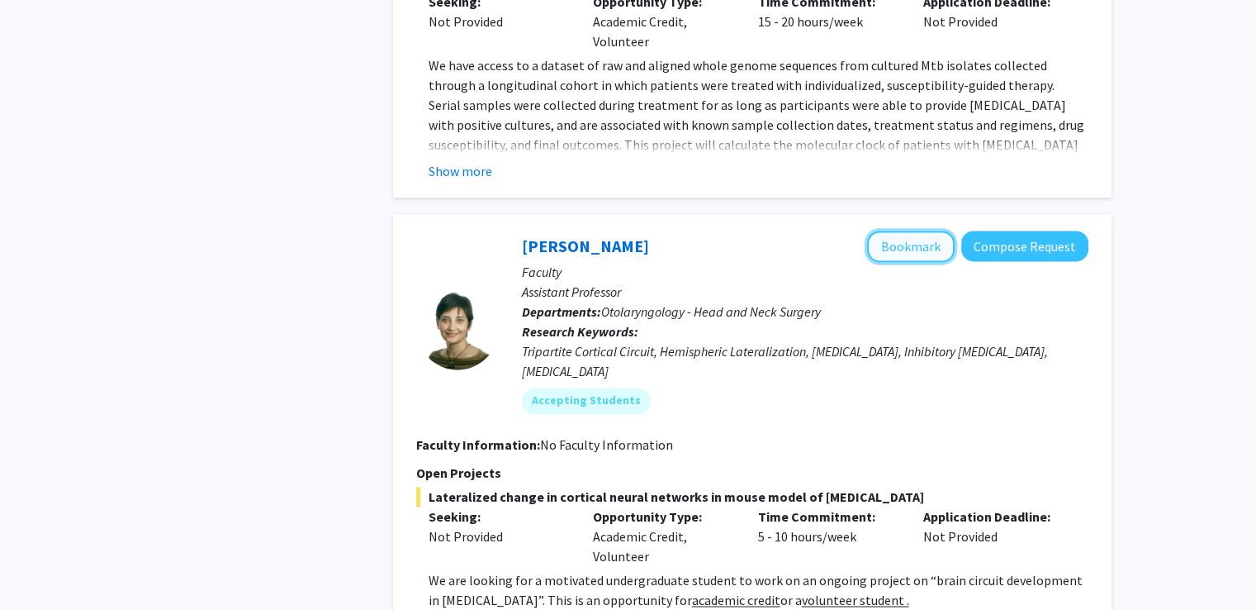
click at [919, 230] on button "Bookmark" at bounding box center [911, 245] width 88 height 31
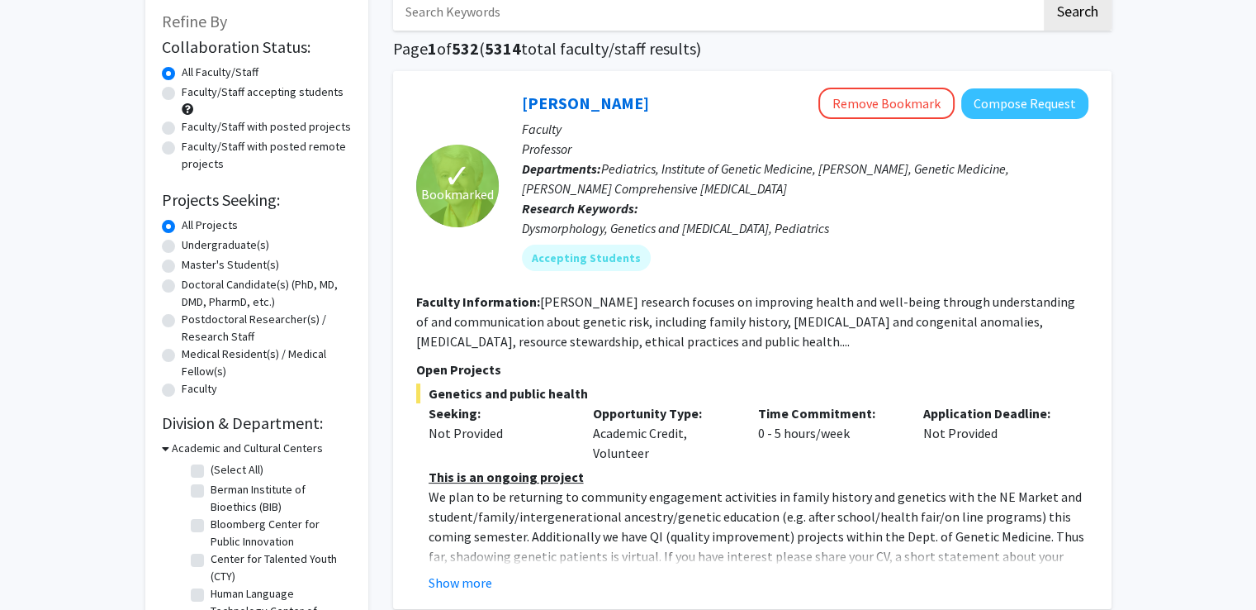
scroll to position [0, 0]
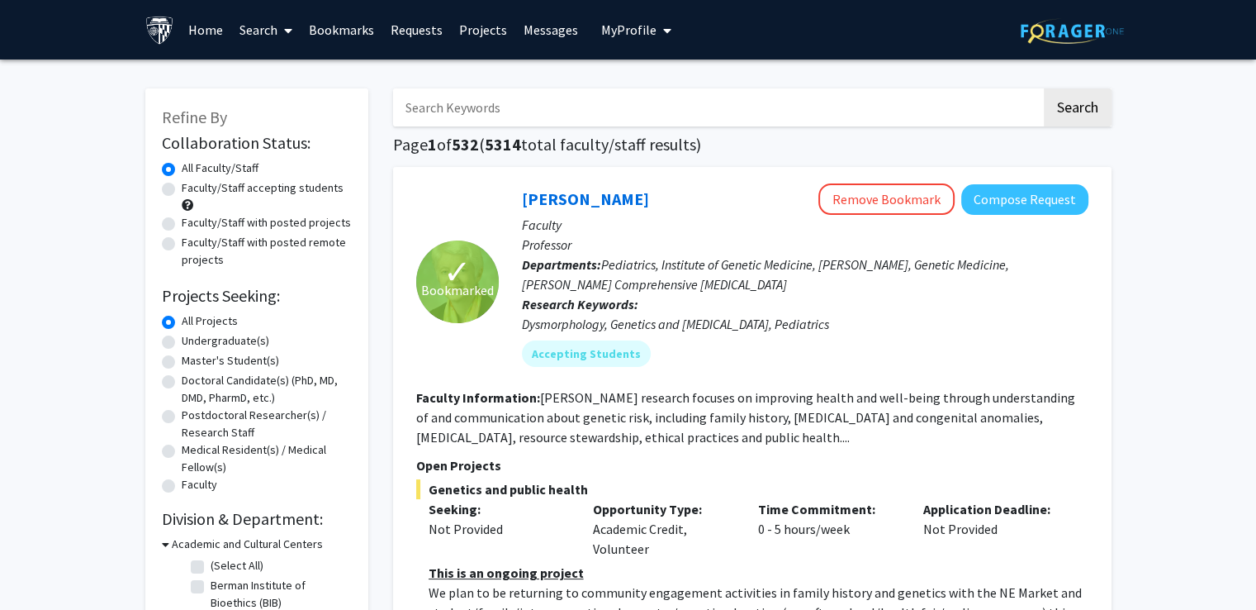
click at [230, 338] on label "Undergraduate(s)" at bounding box center [226, 340] width 88 height 17
click at [192, 338] on input "Undergraduate(s)" at bounding box center [187, 337] width 11 height 11
radio input "true"
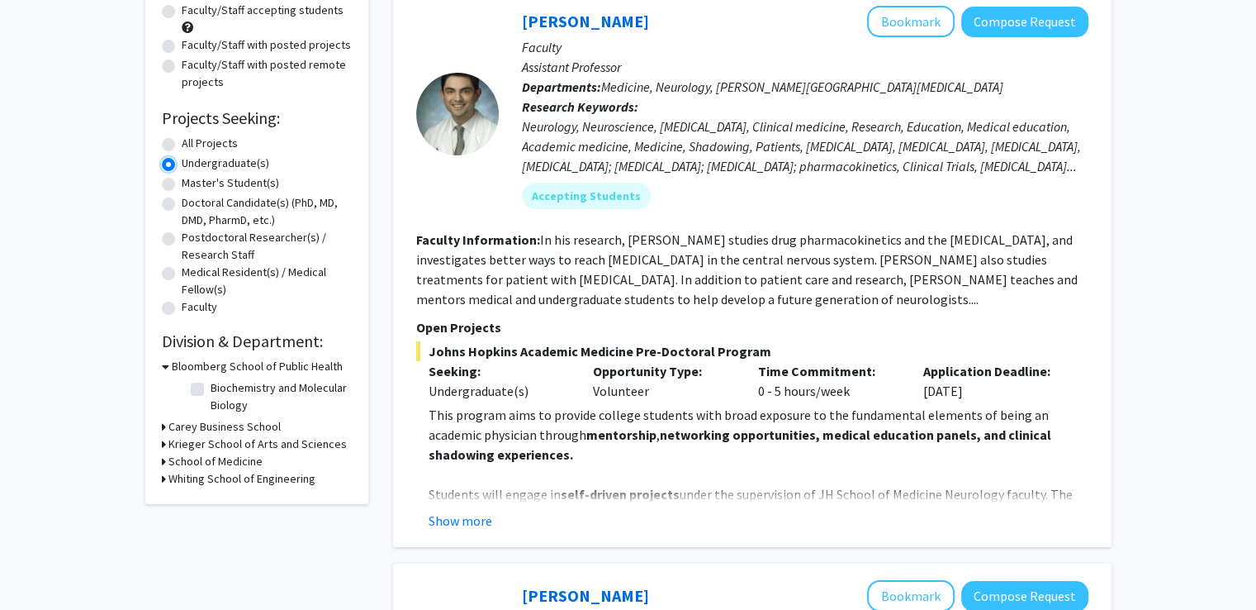
scroll to position [178, 0]
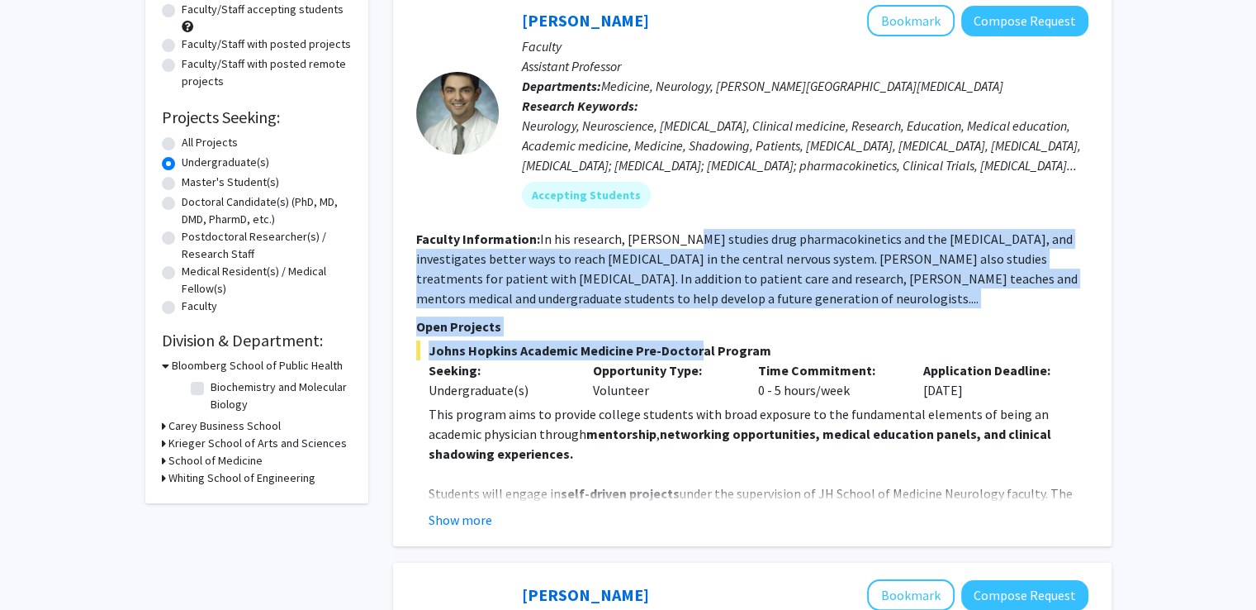
drag, startPoint x: 686, startPoint y: 346, endPoint x: 682, endPoint y: 247, distance: 99.2
click at [682, 247] on fg-search-faculty "Carlos Romo Bookmark Compose Request Faculty Assistant Professor Departments: M…" at bounding box center [752, 267] width 672 height 525
click at [767, 331] on p "Open Projects" at bounding box center [752, 326] width 672 height 20
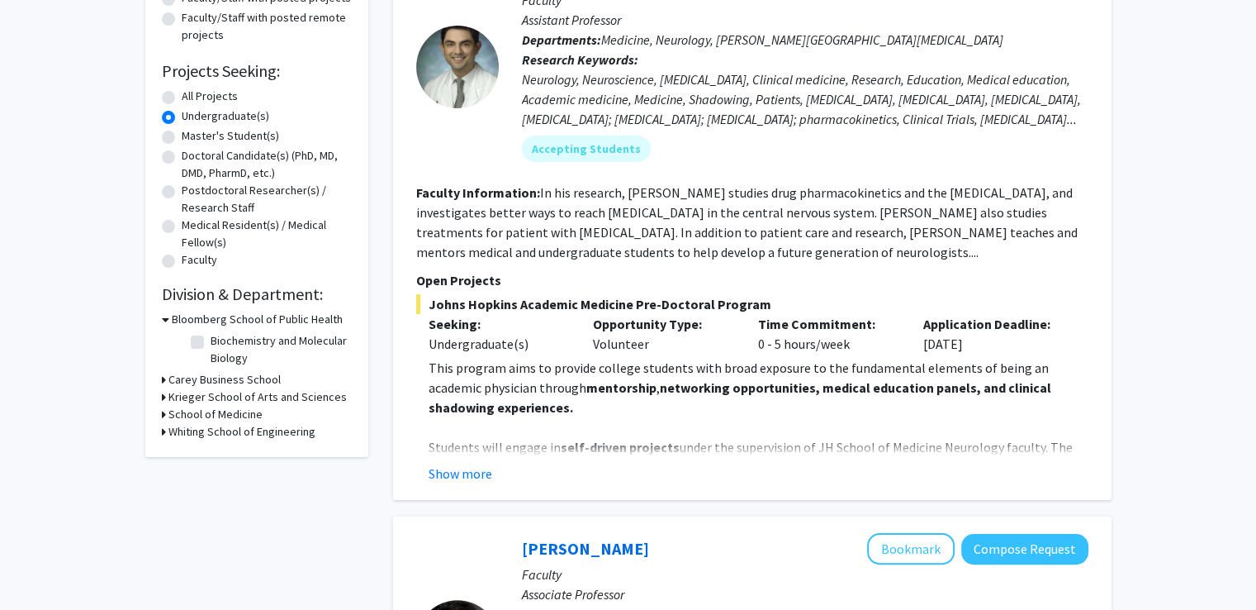
scroll to position [226, 0]
click at [460, 480] on button "Show more" at bounding box center [461, 473] width 64 height 20
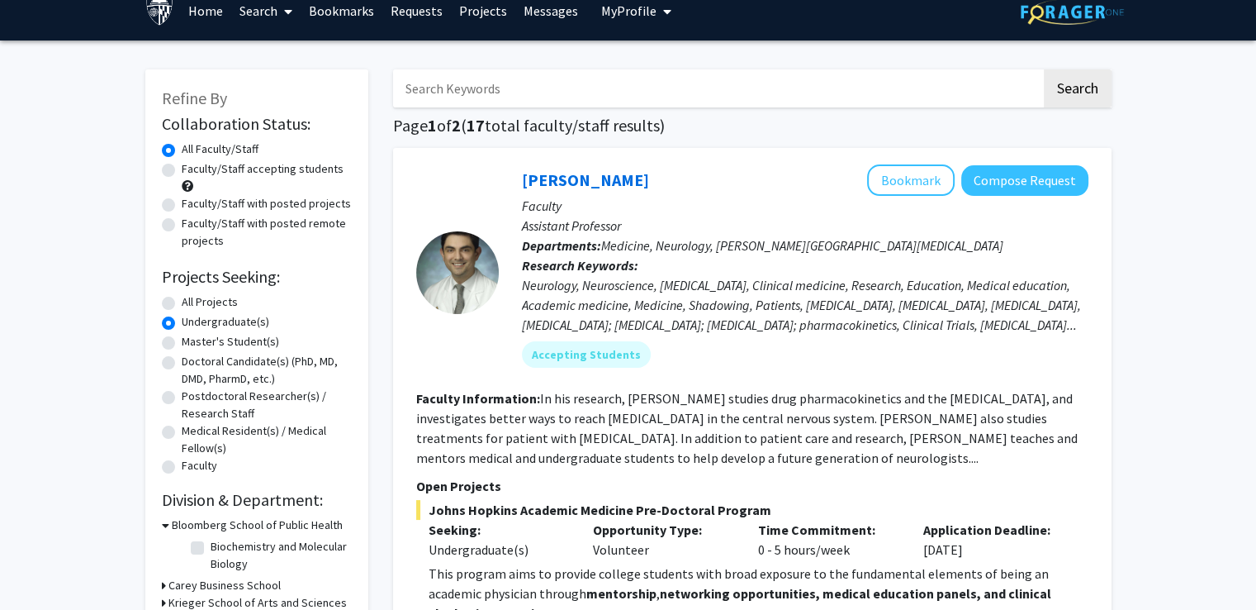
scroll to position [0, 0]
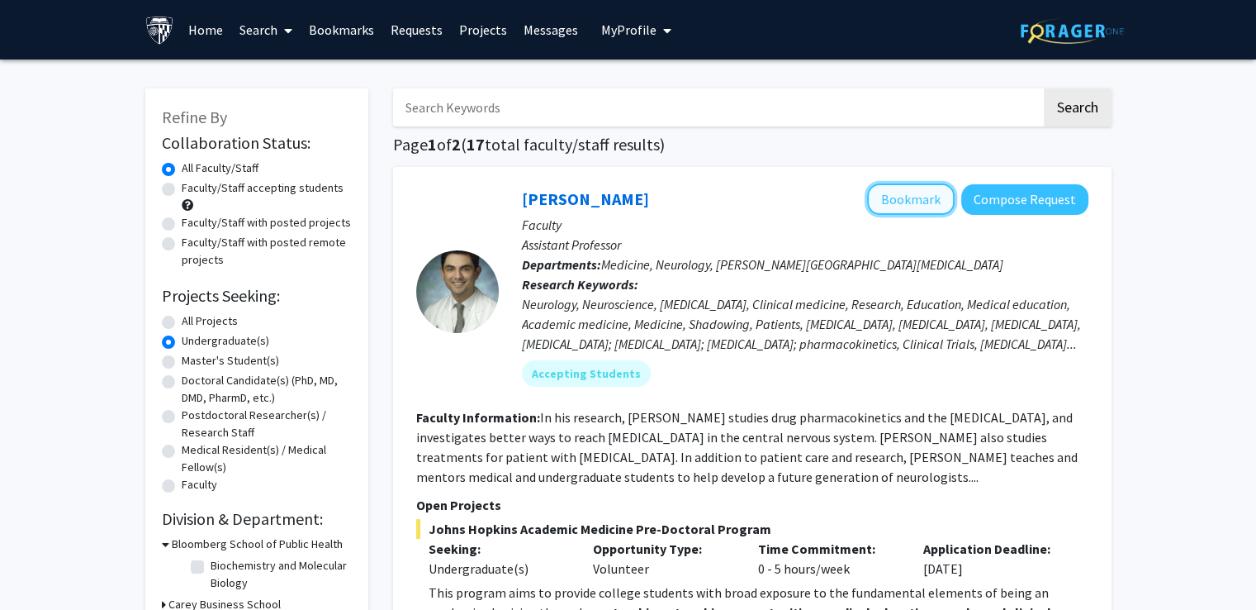
click at [885, 188] on button "Bookmark" at bounding box center [911, 198] width 88 height 31
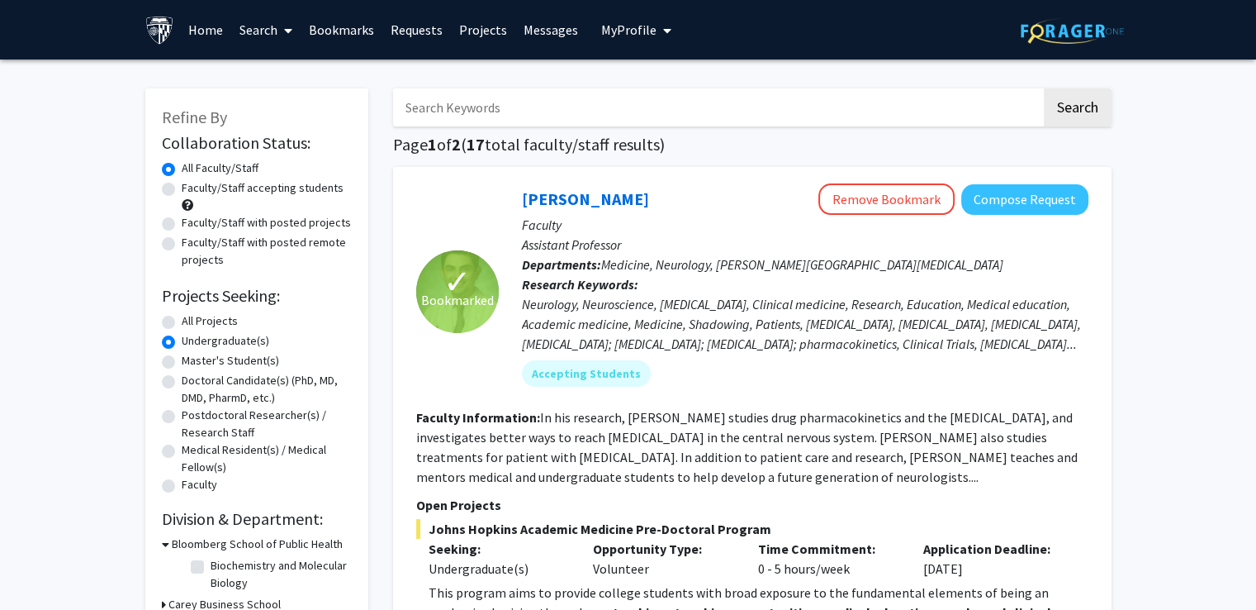
click at [476, 111] on input "Search Keywords" at bounding box center [717, 107] width 648 height 38
type input "dentistry"
click at [1044, 88] on button "Search" at bounding box center [1078, 107] width 68 height 38
radio input "true"
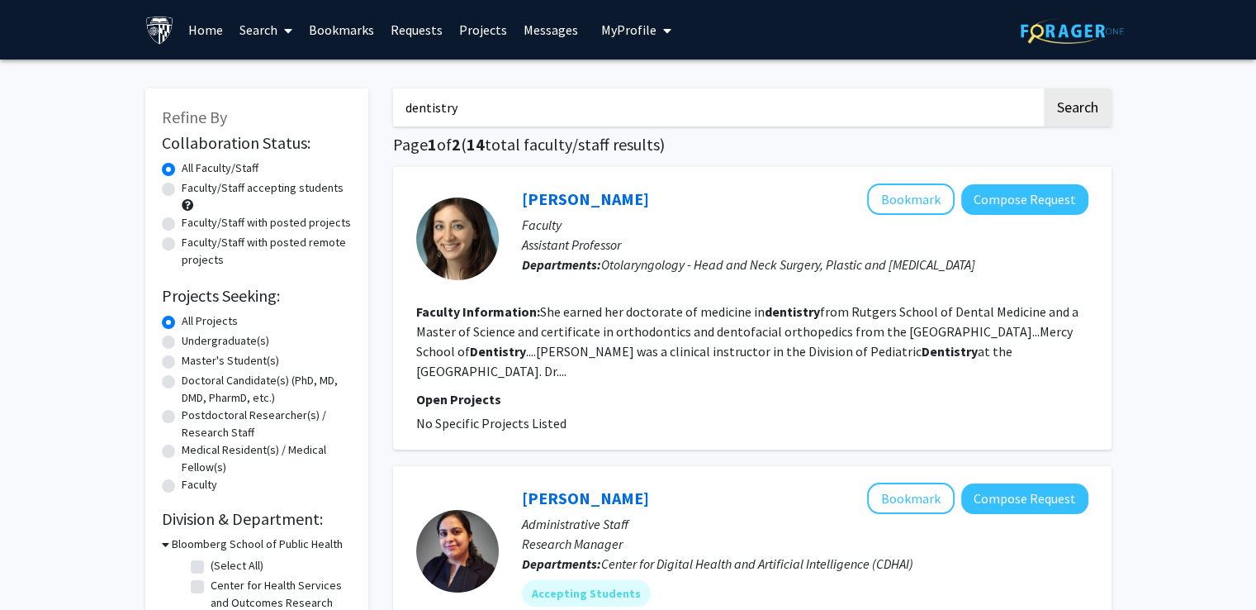
click at [430, 364] on fg-read-more "She earned her doctorate of medicine in dentistry from Rutgers School of Dental…" at bounding box center [747, 341] width 663 height 76
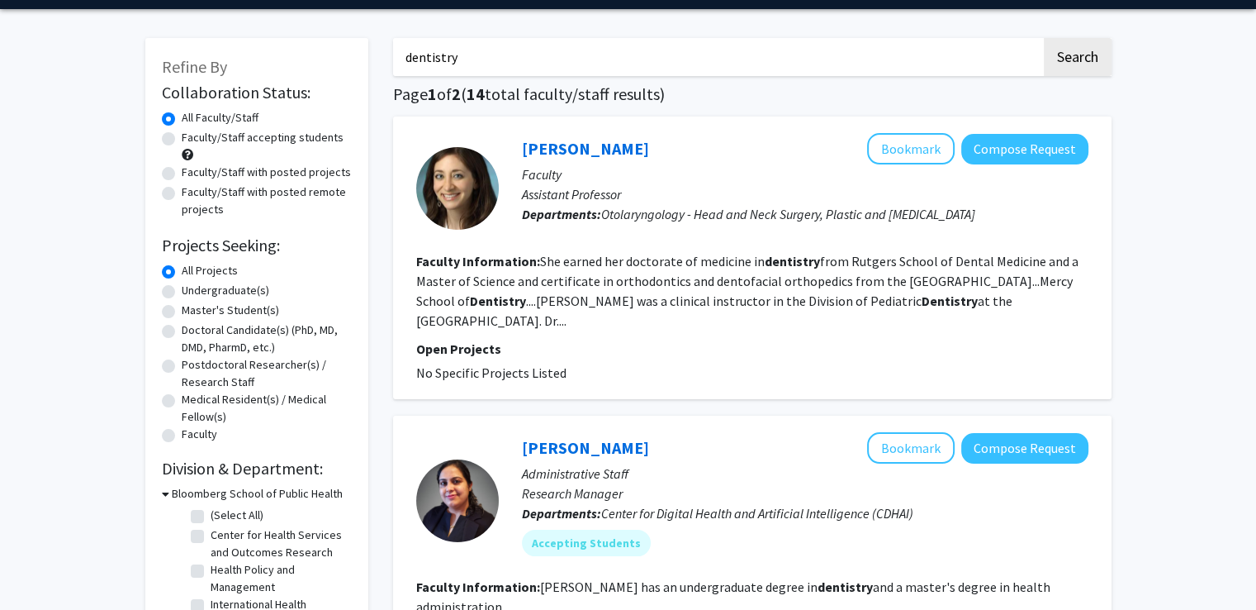
scroll to position [56, 0]
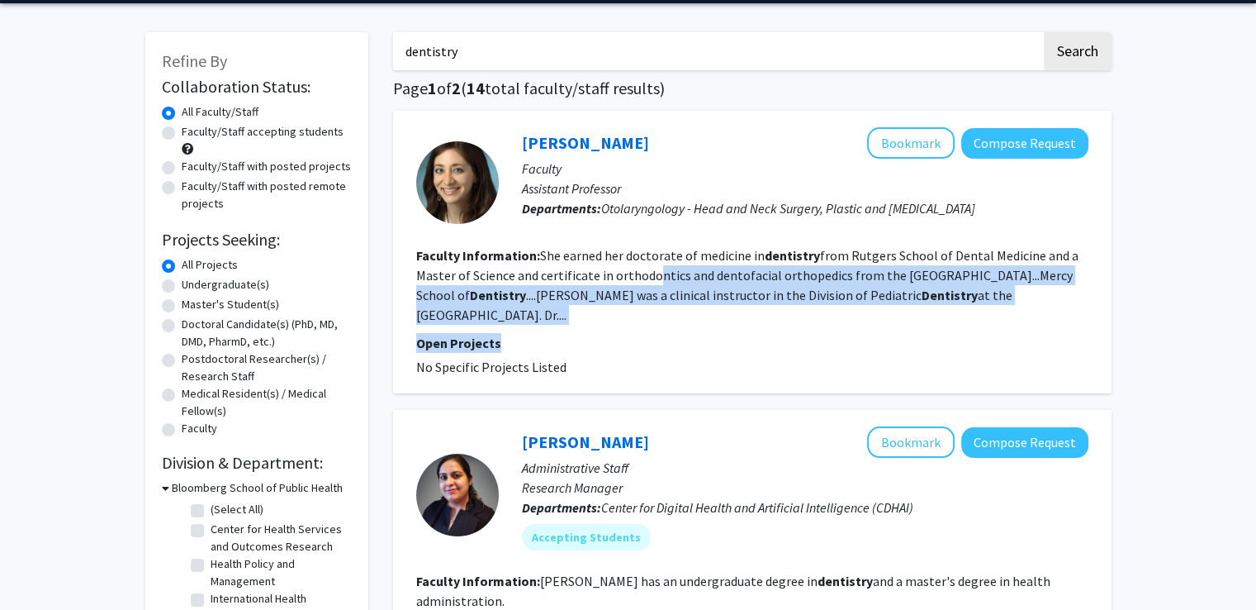
drag, startPoint x: 649, startPoint y: 271, endPoint x: 719, endPoint y: 344, distance: 101.1
click at [719, 344] on fg-search-faculty "Ilana Zinn Bookmark Compose Request Faculty Assistant Professor Departments: Ot…" at bounding box center [752, 251] width 672 height 249
click at [560, 138] on link "Ilana Zinn" at bounding box center [585, 142] width 127 height 21
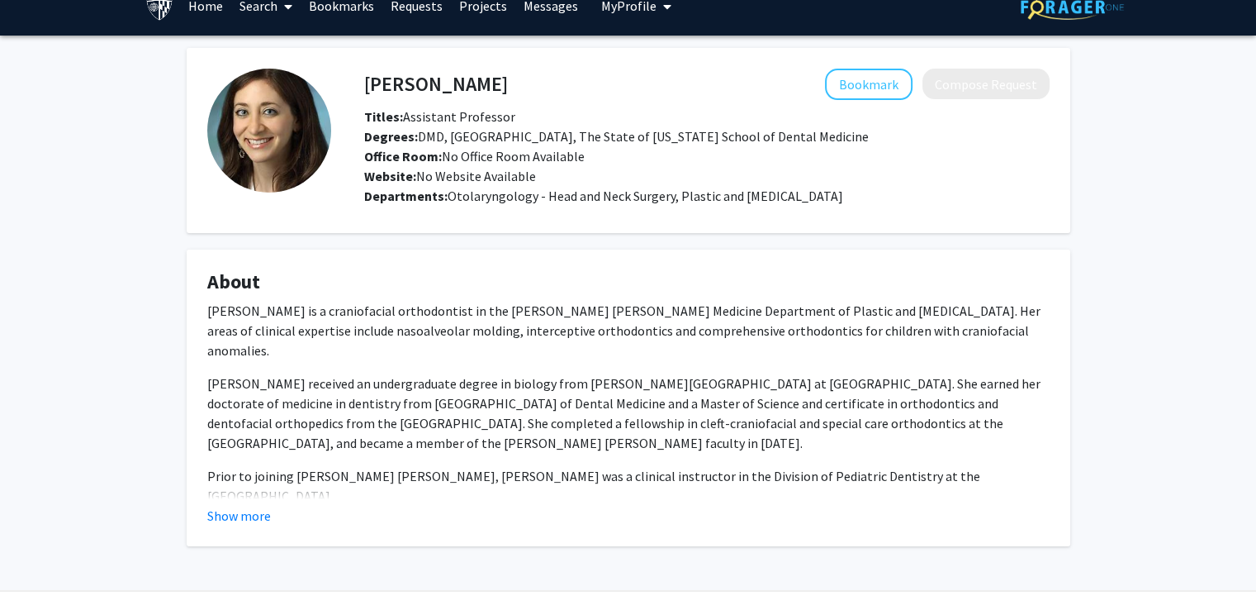
scroll to position [47, 0]
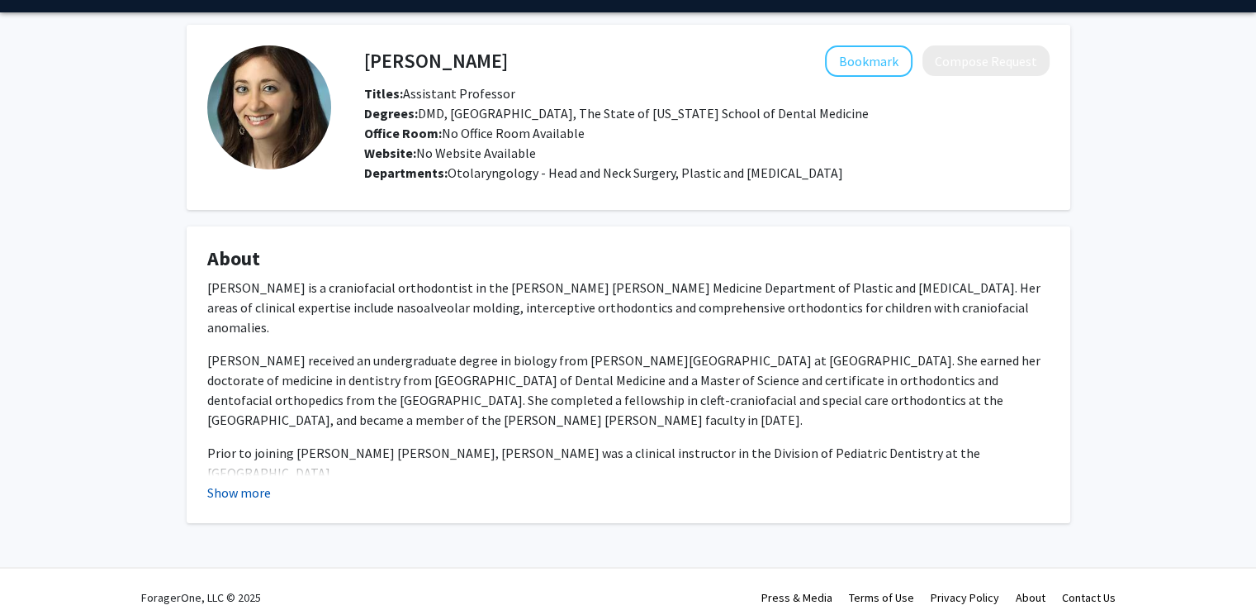
click at [254, 487] on button "Show more" at bounding box center [239, 492] width 64 height 20
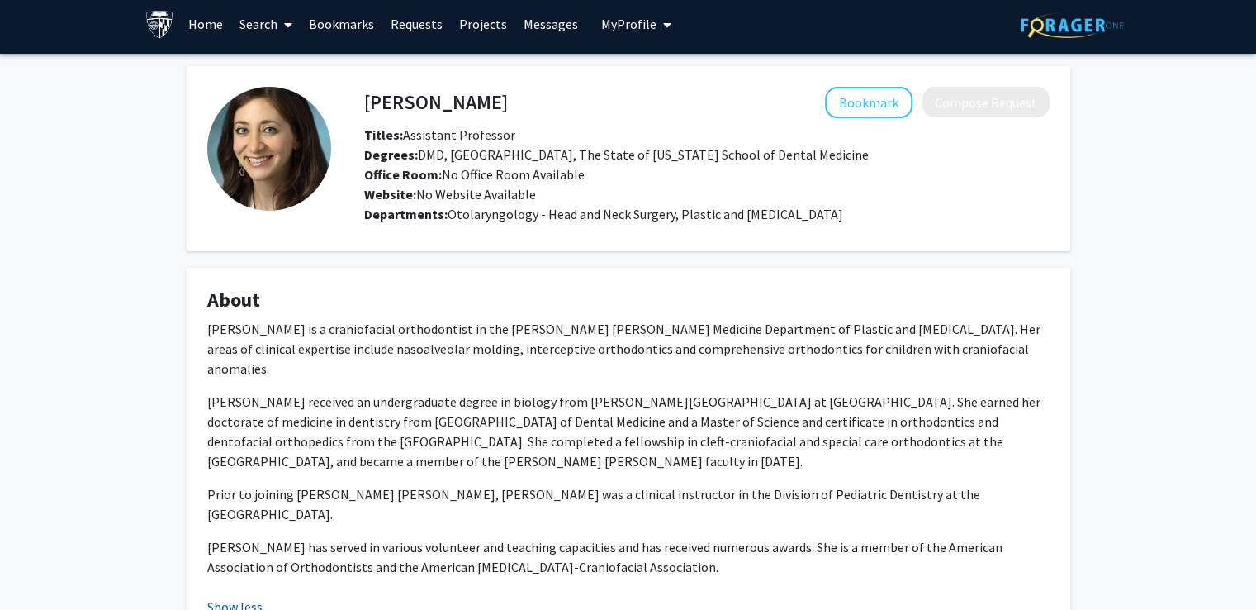
scroll to position [0, 0]
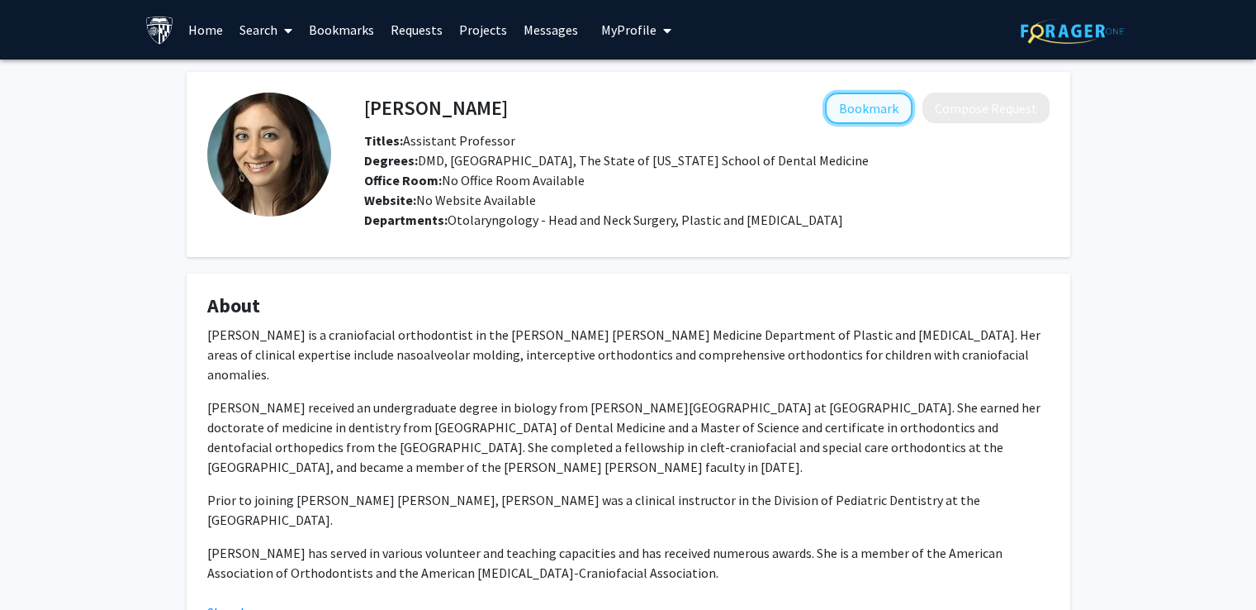
click at [862, 95] on button "Bookmark" at bounding box center [869, 108] width 88 height 31
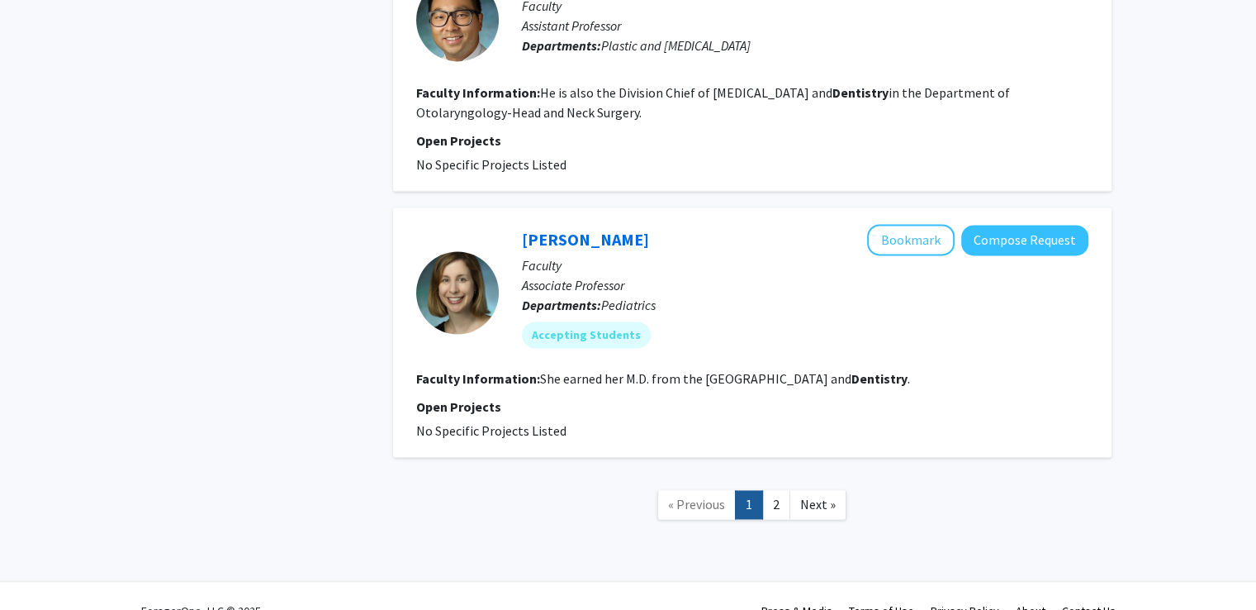
scroll to position [2381, 0]
click at [559, 228] on link "Meredith Atkinson" at bounding box center [585, 238] width 127 height 21
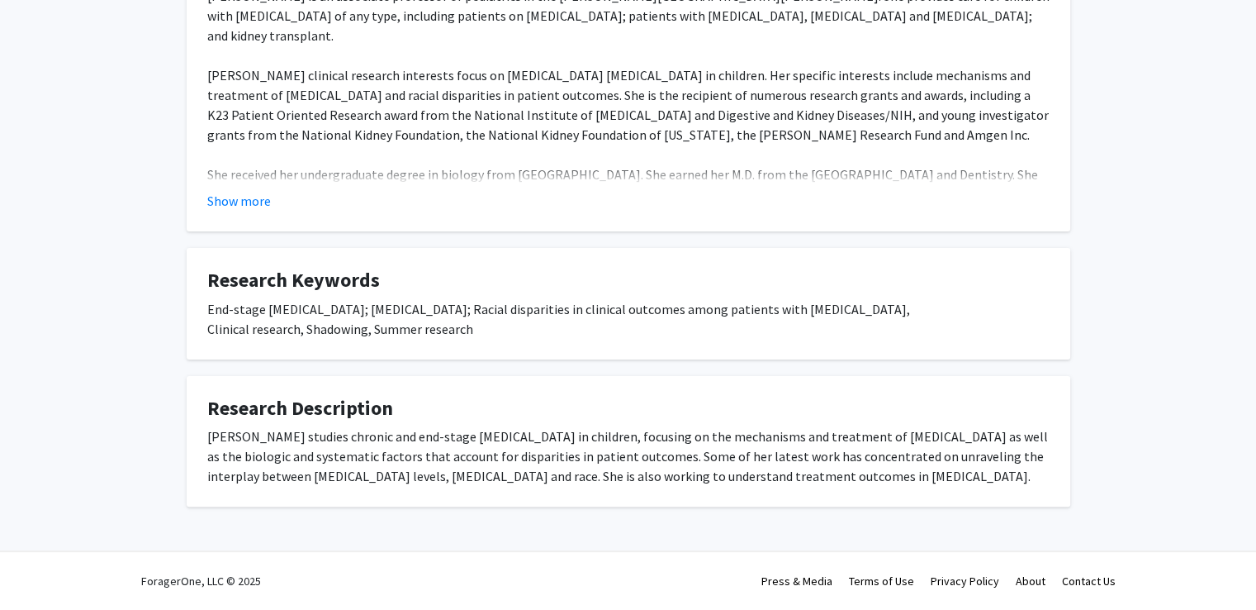
scroll to position [385, 0]
click at [230, 205] on button "Show more" at bounding box center [239, 201] width 64 height 20
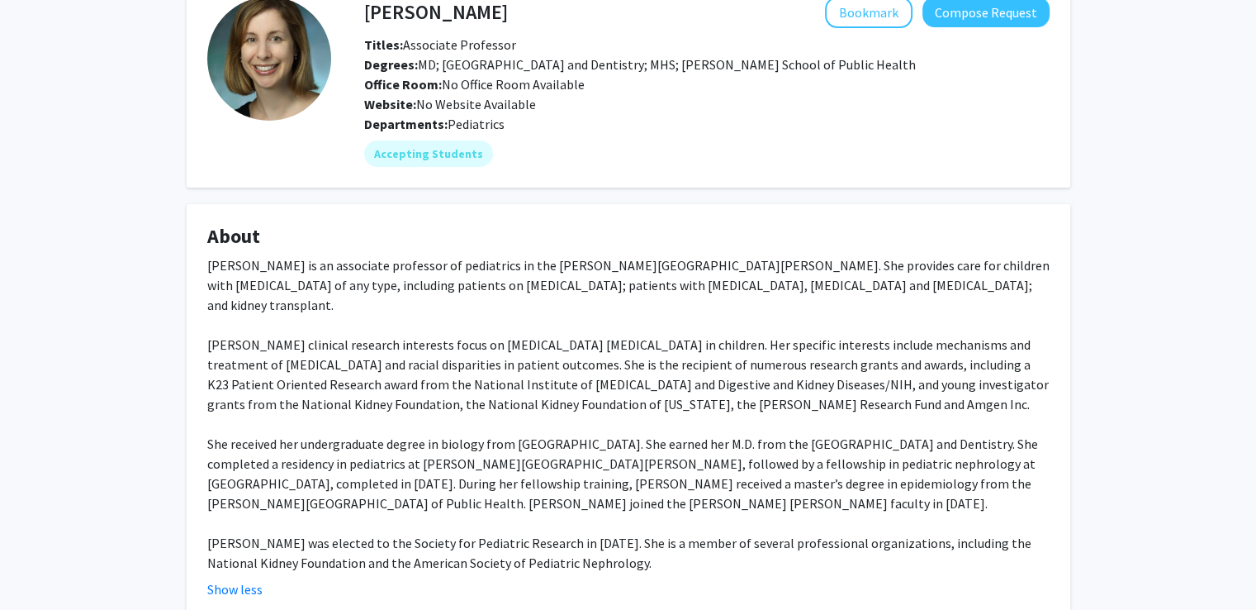
scroll to position [0, 0]
